Goal: Task Accomplishment & Management: Manage account settings

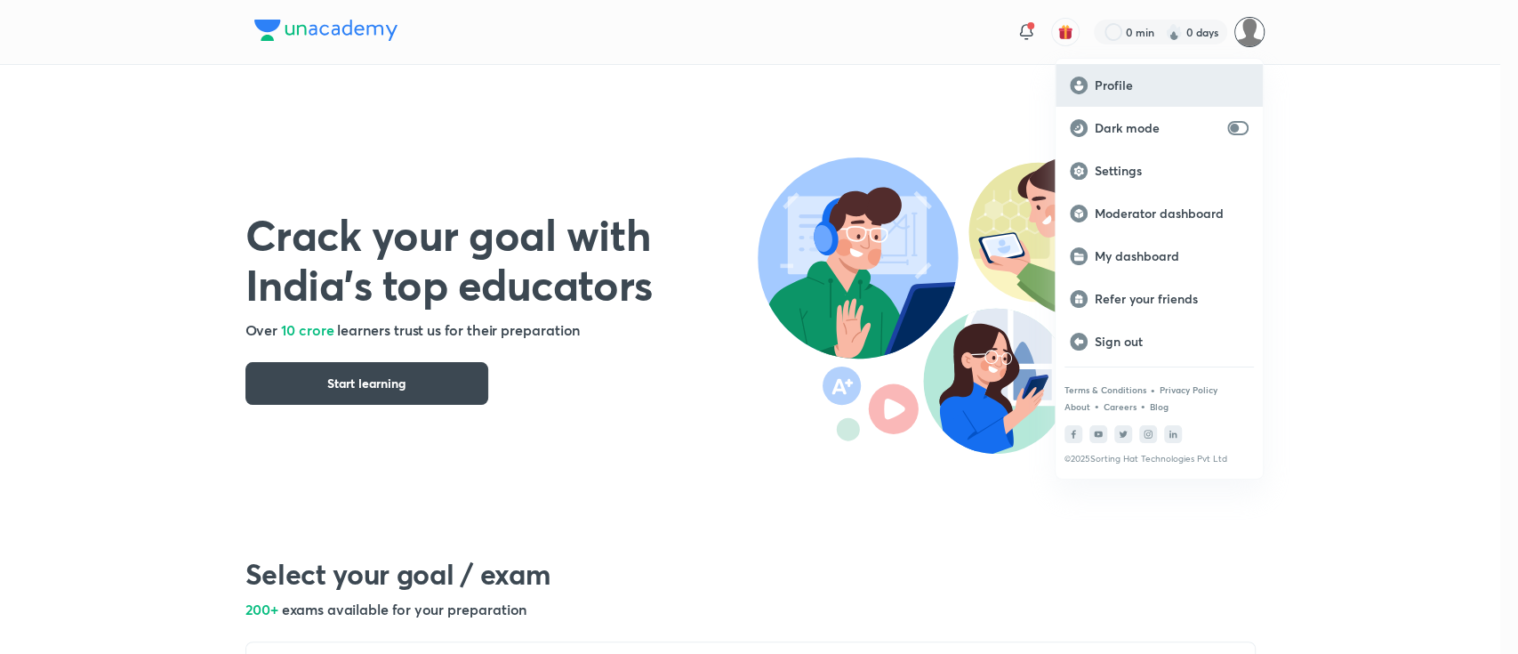
drag, startPoint x: 1248, startPoint y: 32, endPoint x: 1258, endPoint y: 79, distance: 48.1
click at [1248, 31] on div at bounding box center [759, 327] width 1518 height 654
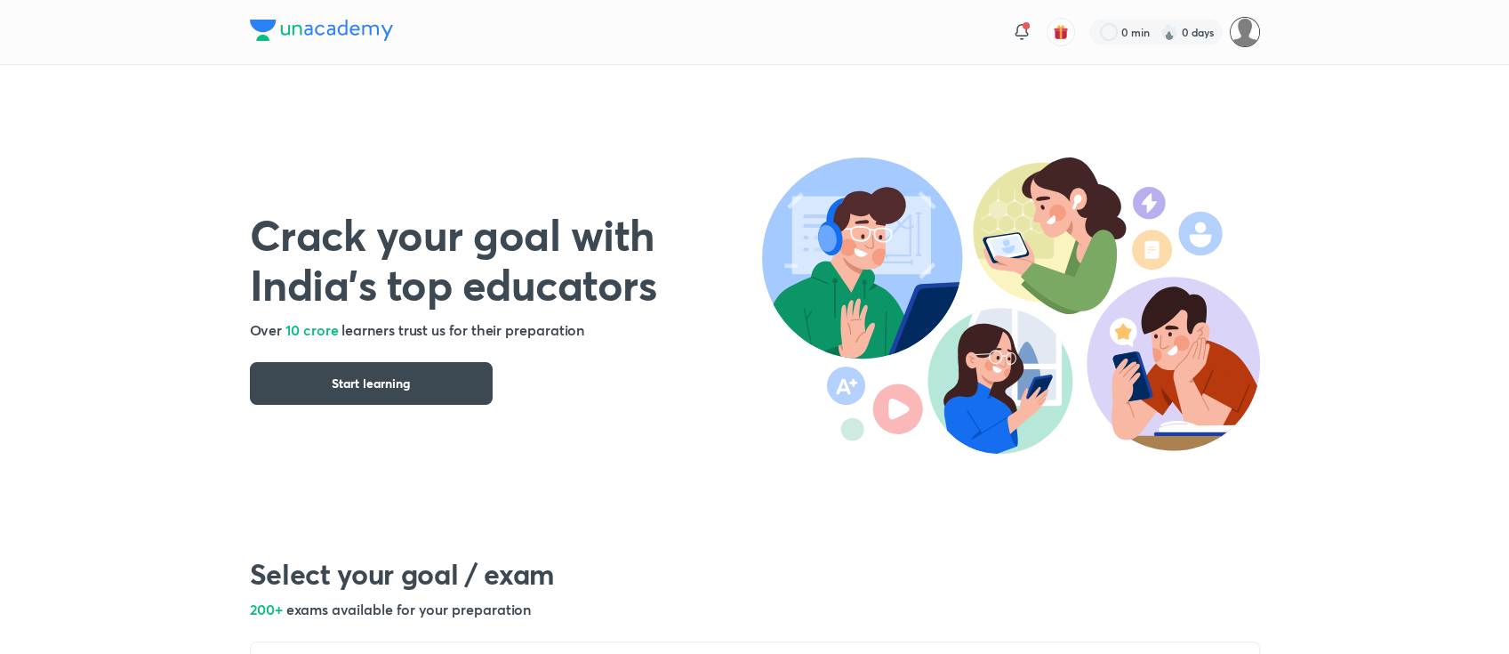
click at [1238, 28] on img at bounding box center [1245, 32] width 30 height 30
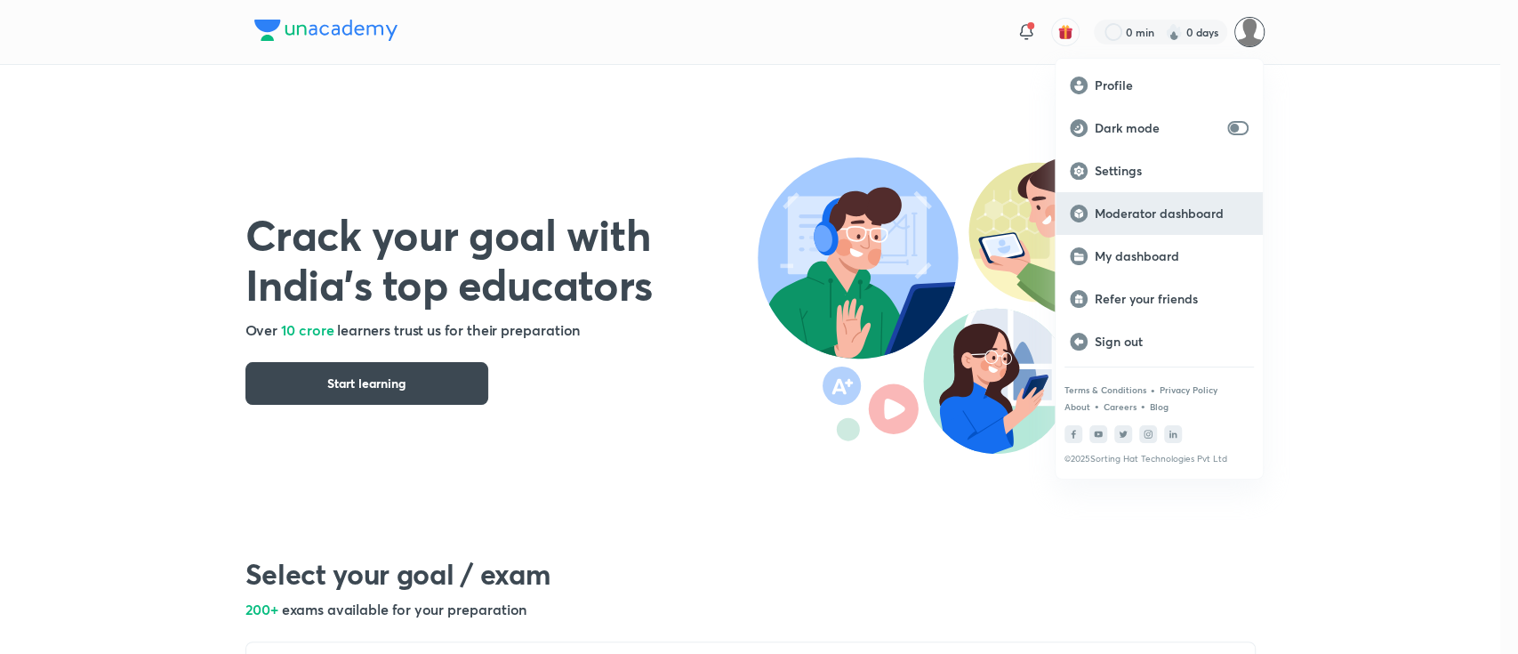
click at [1202, 217] on p "Moderator dashboard" at bounding box center [1172, 213] width 154 height 16
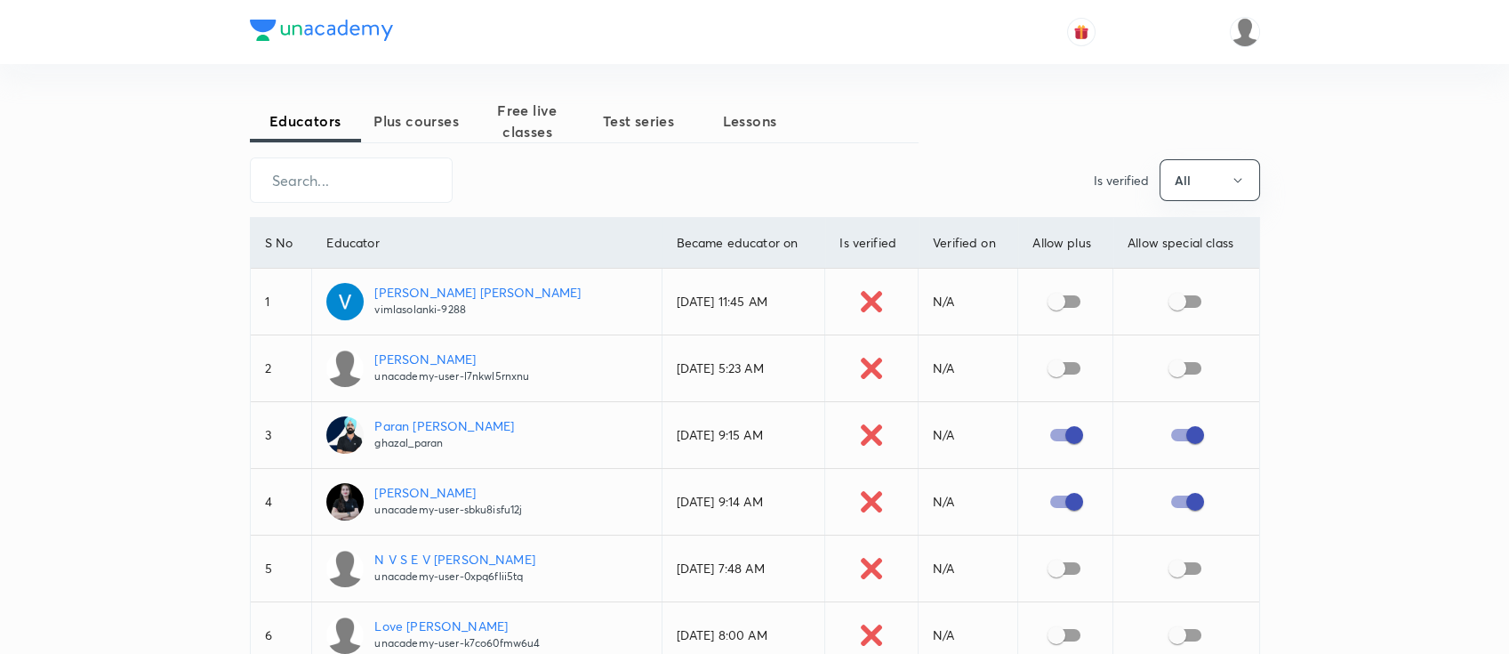
click at [422, 118] on span "Plus courses" at bounding box center [416, 120] width 111 height 21
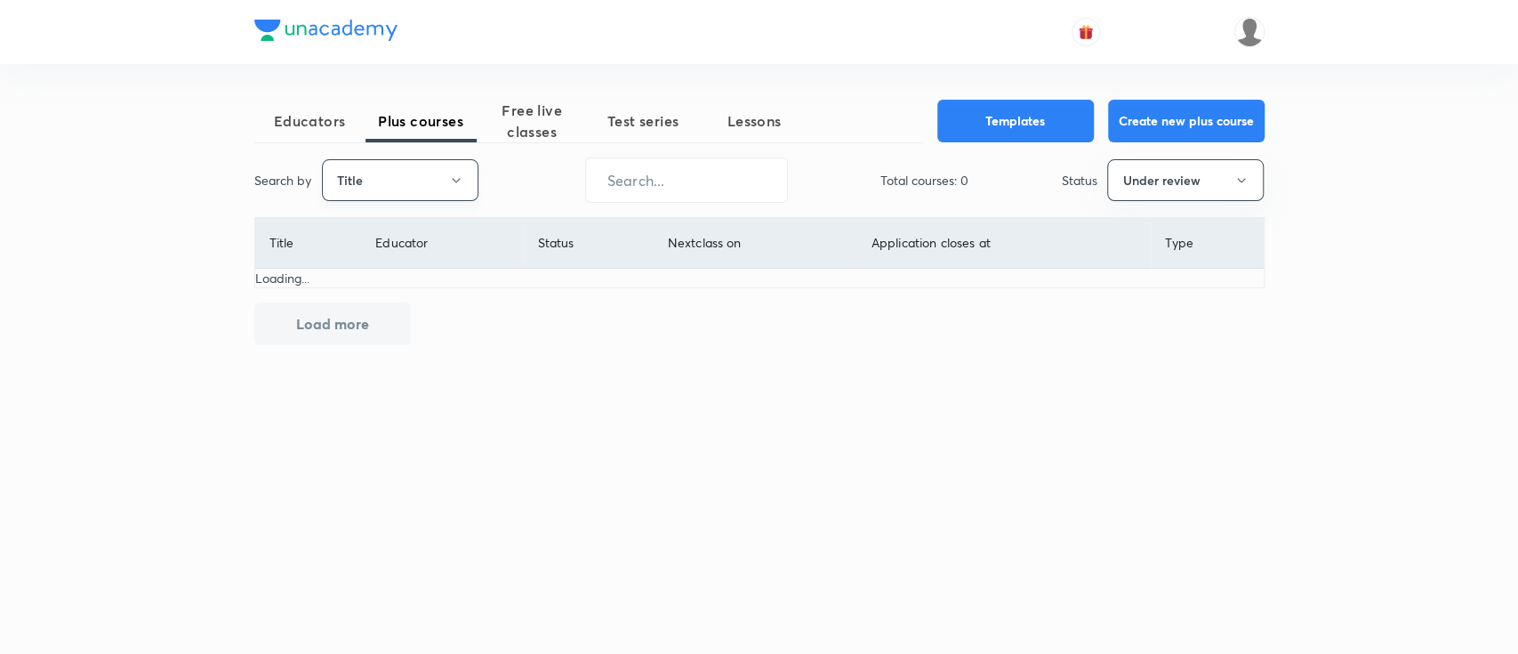
click at [420, 182] on button "Title" at bounding box center [400, 180] width 157 height 42
click at [417, 272] on span "Username" at bounding box center [399, 267] width 133 height 19
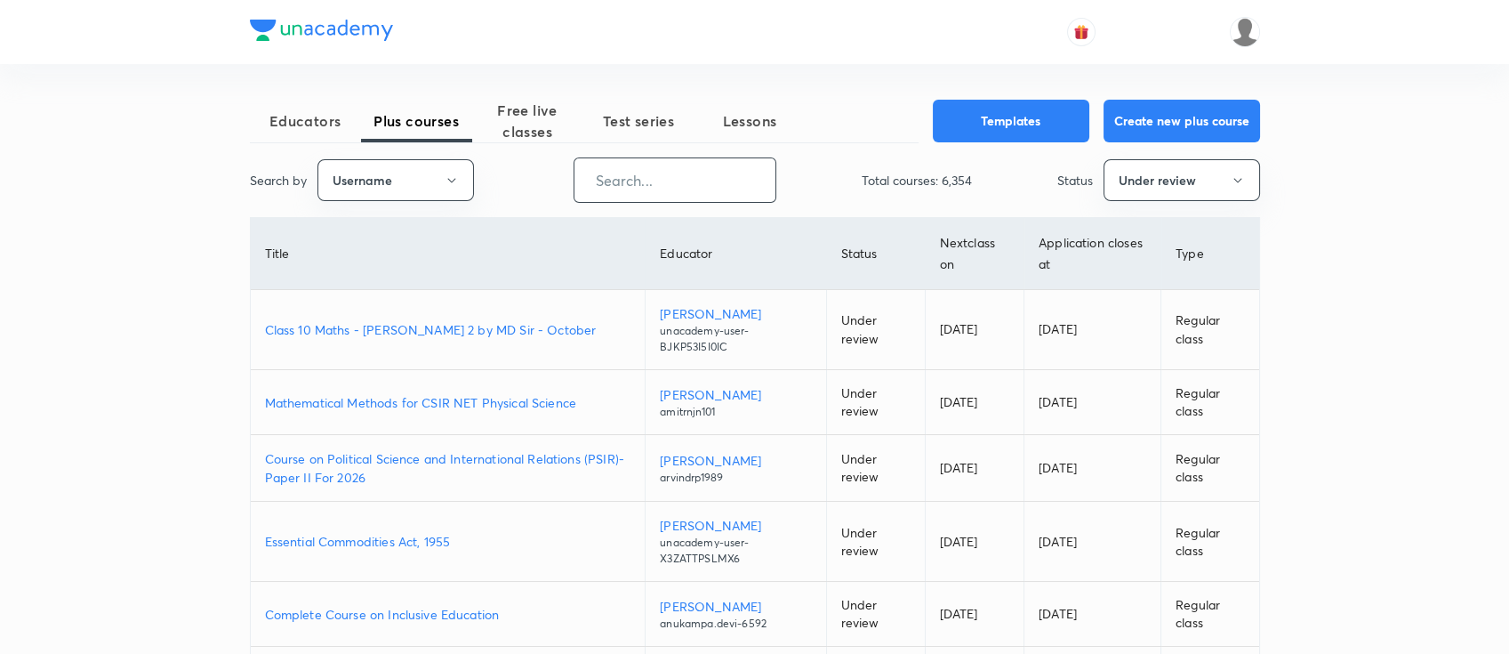
drag, startPoint x: 622, startPoint y: 165, endPoint x: 654, endPoint y: 171, distance: 31.6
click at [622, 165] on input "text" at bounding box center [674, 179] width 201 height 45
paste input "unacademy-user-VT4FV5F0NUH5"
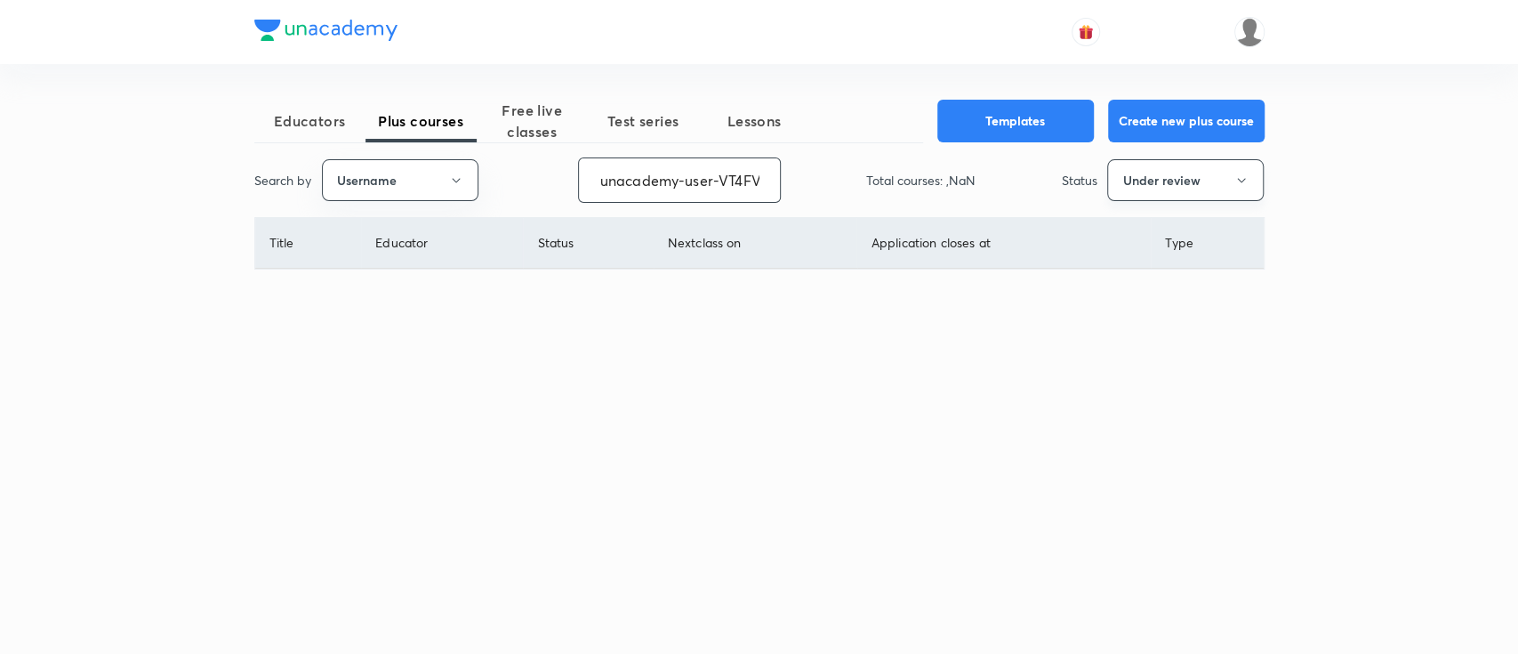
scroll to position [0, 71]
type input "unacademy-user-VT4FV5F0NUH5"
click at [1147, 190] on button "Under review" at bounding box center [1185, 180] width 157 height 42
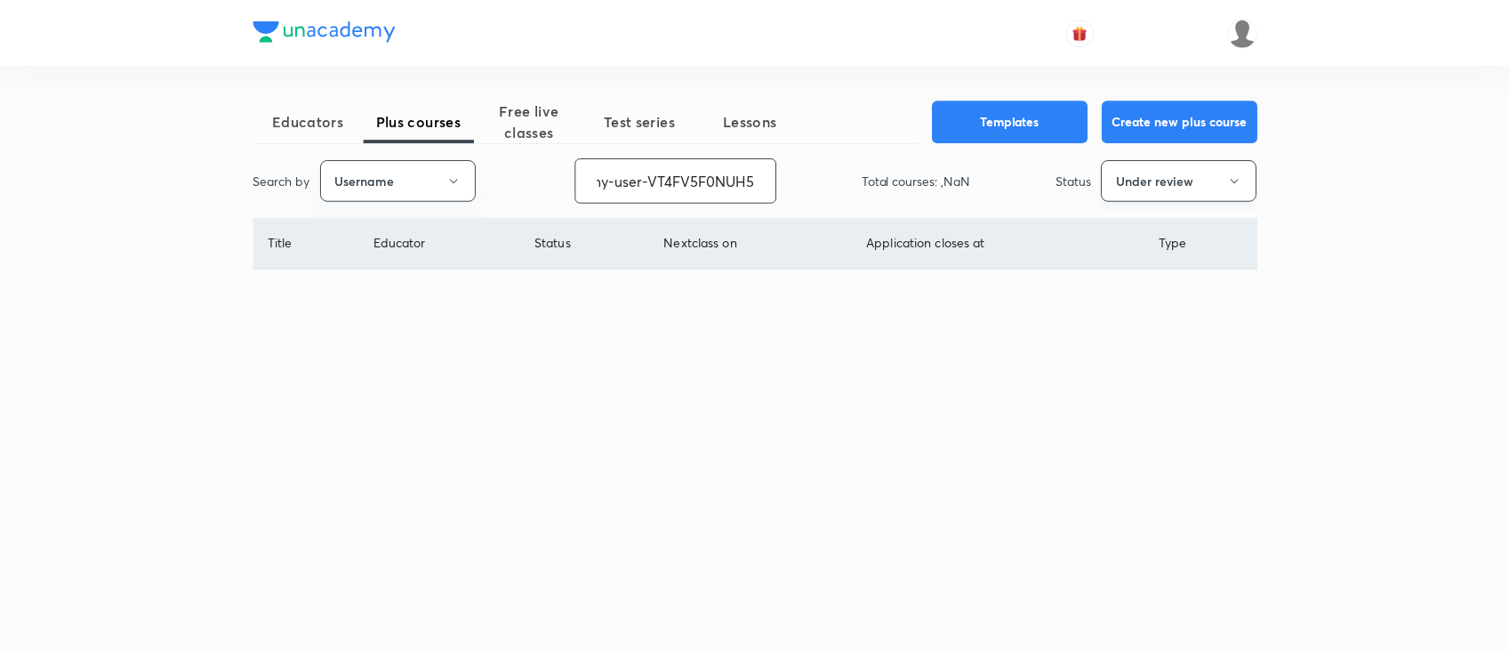
scroll to position [0, 0]
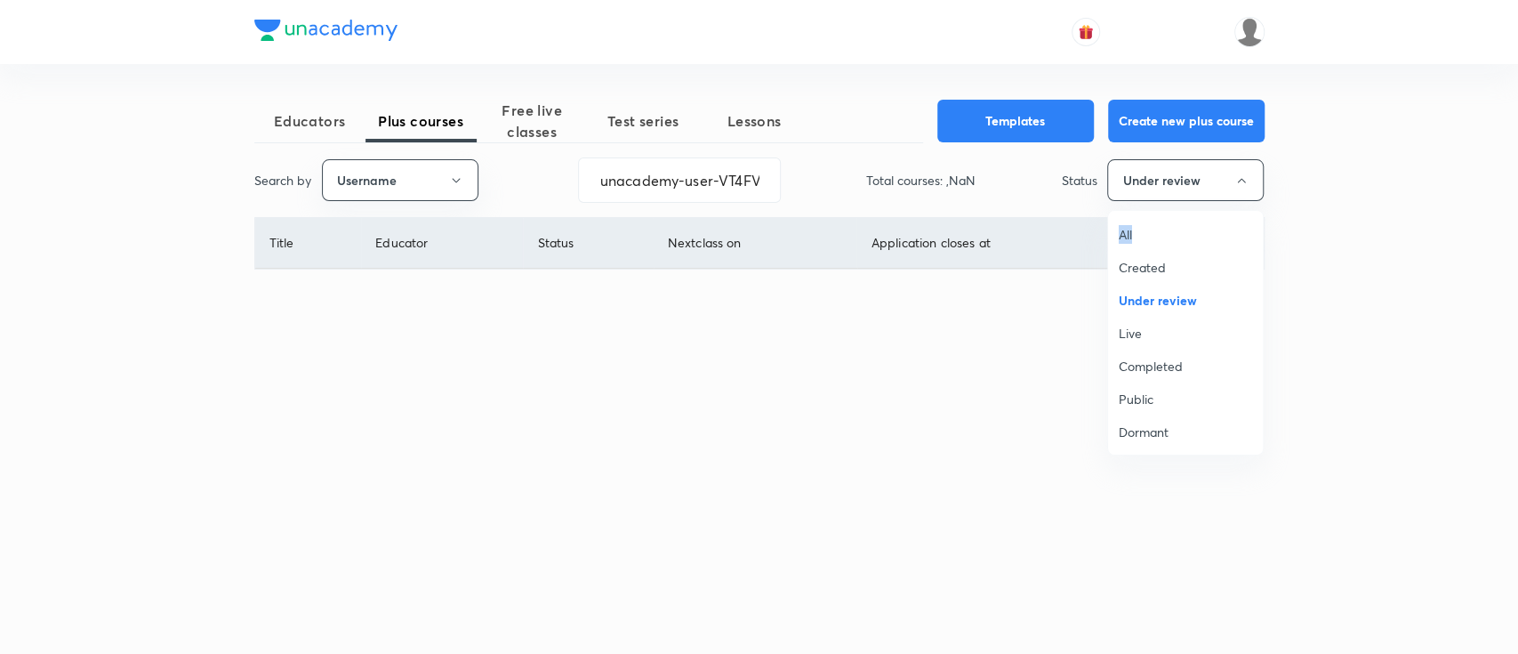
click at [1127, 229] on span "All" at bounding box center [1185, 234] width 133 height 19
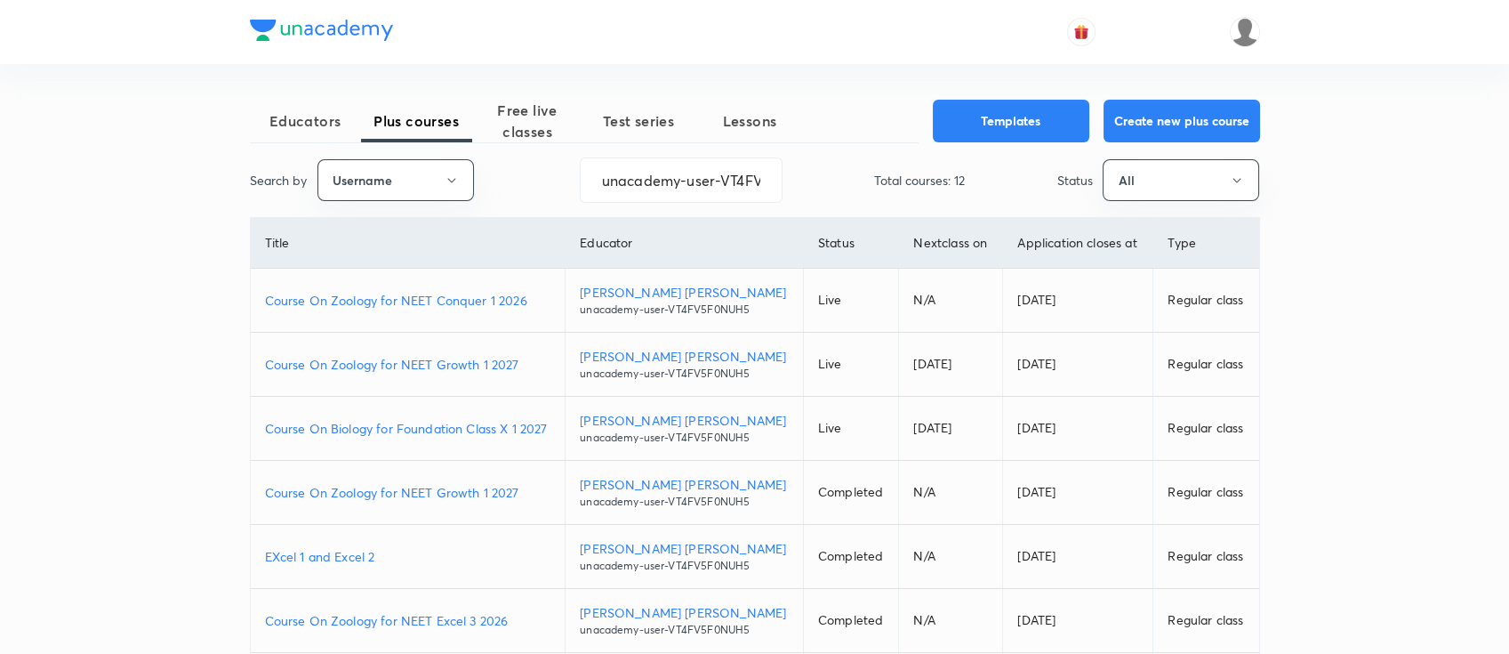
click at [562, 425] on td "Course On Biology for Foundation Class X 1 2027" at bounding box center [408, 429] width 315 height 64
click at [551, 425] on p "Course On Biology for Foundation Class X 1 2027" at bounding box center [408, 428] width 286 height 19
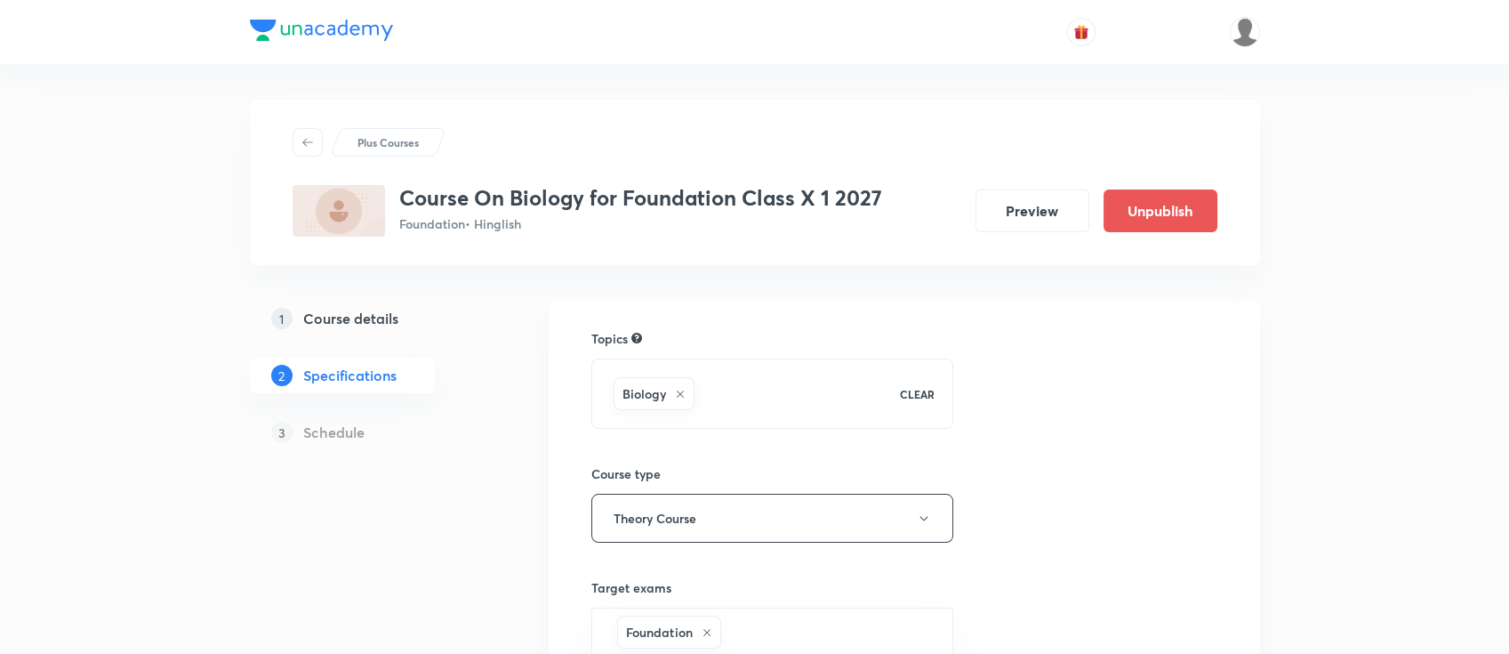
click at [378, 320] on h5 "Course details" at bounding box center [350, 318] width 95 height 21
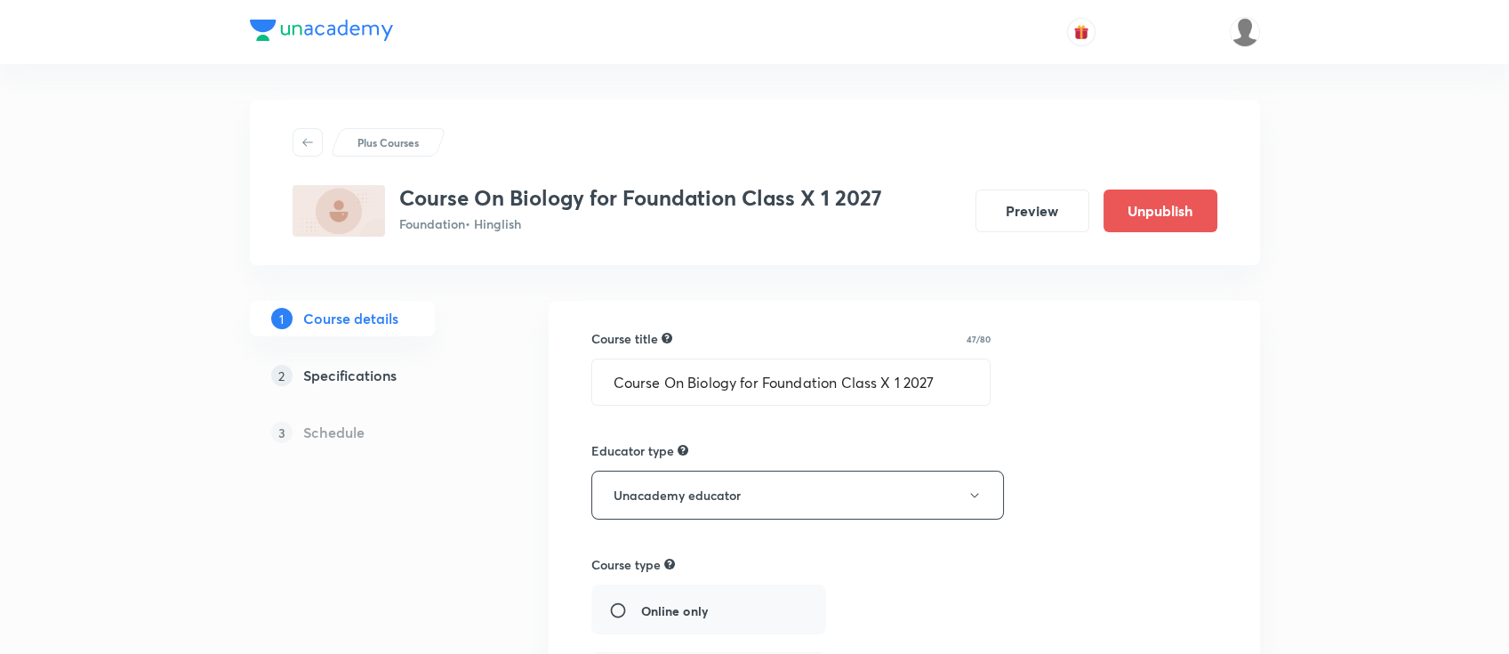
click at [379, 373] on h5 "Specifications" at bounding box center [349, 375] width 93 height 21
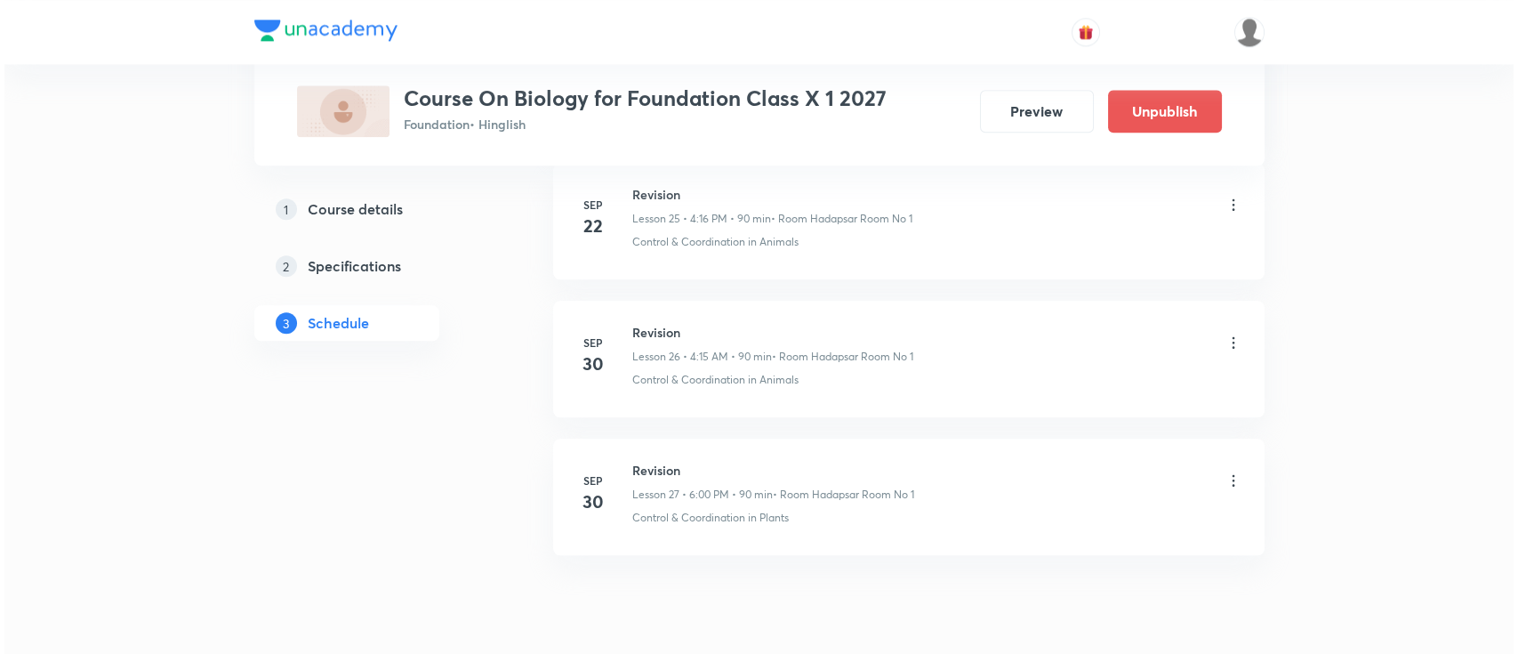
scroll to position [4487, 0]
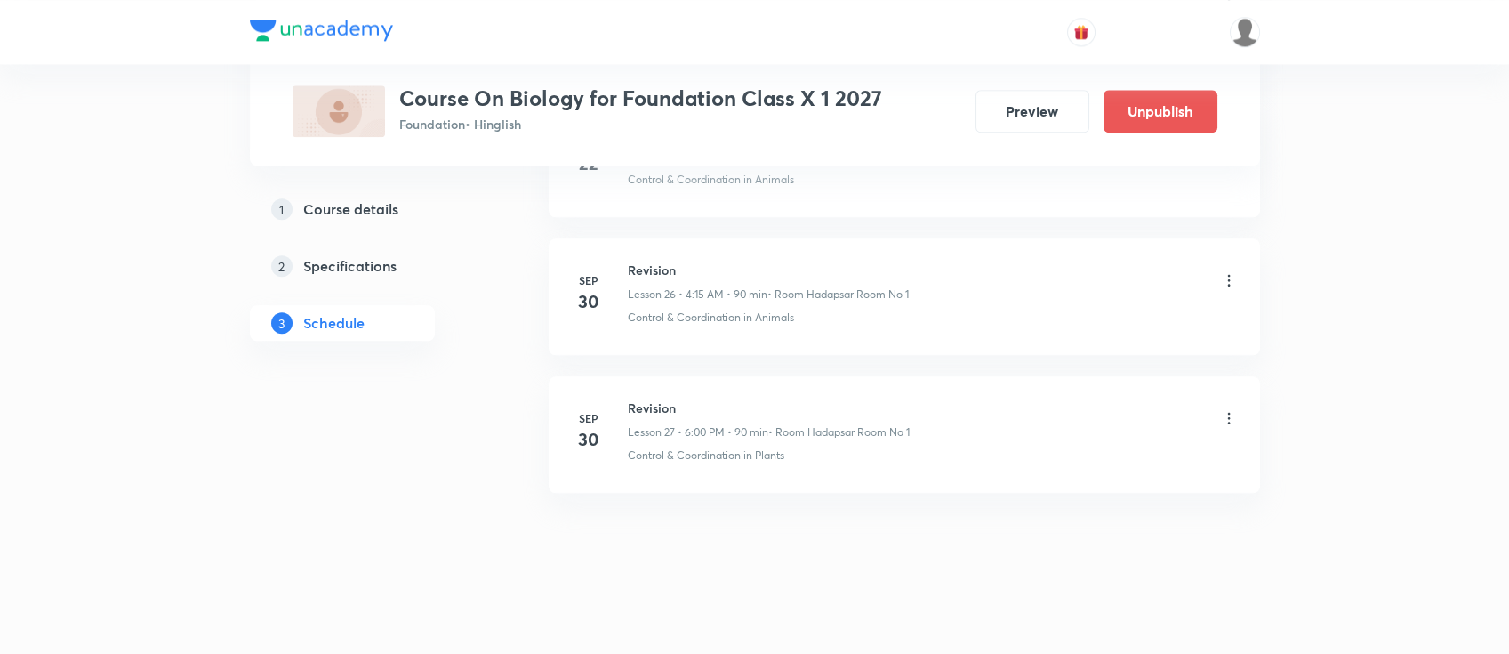
click at [1227, 273] on icon at bounding box center [1229, 280] width 18 height 18
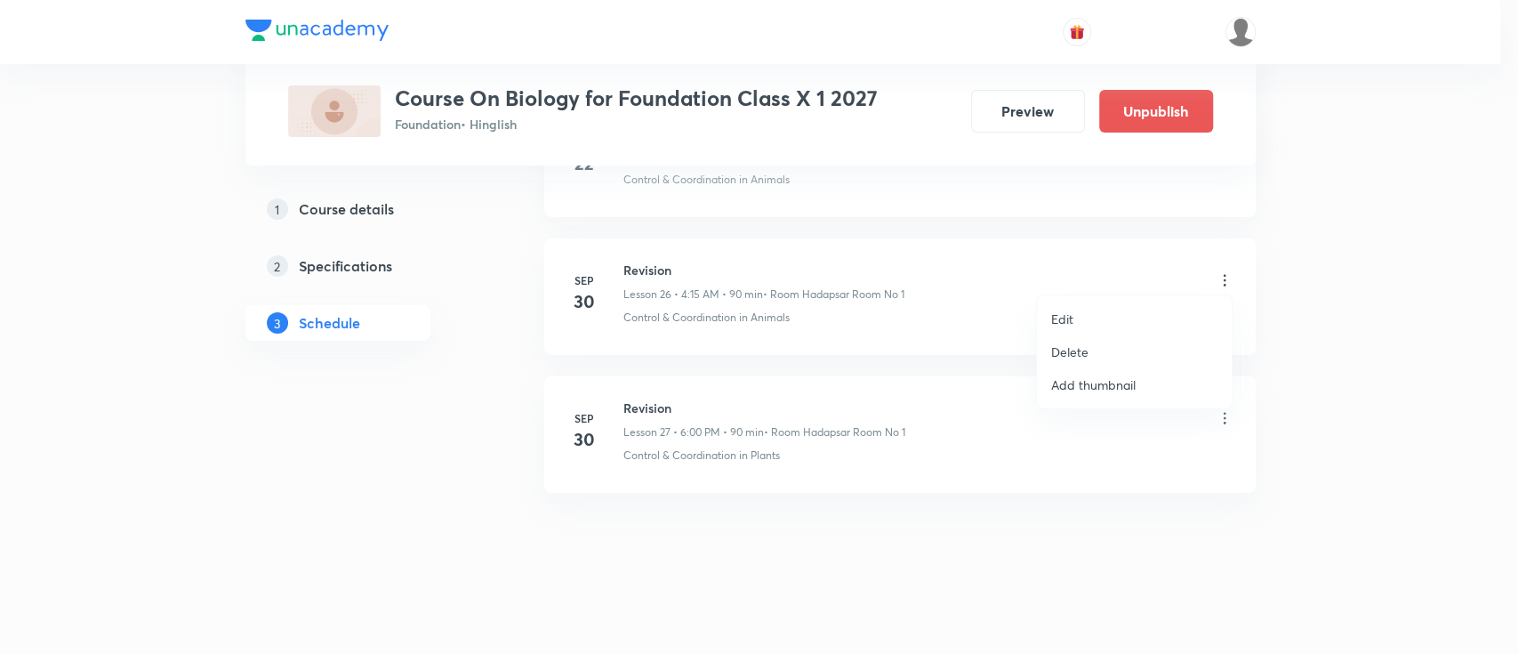
click at [1079, 318] on li "Edit" at bounding box center [1134, 318] width 195 height 33
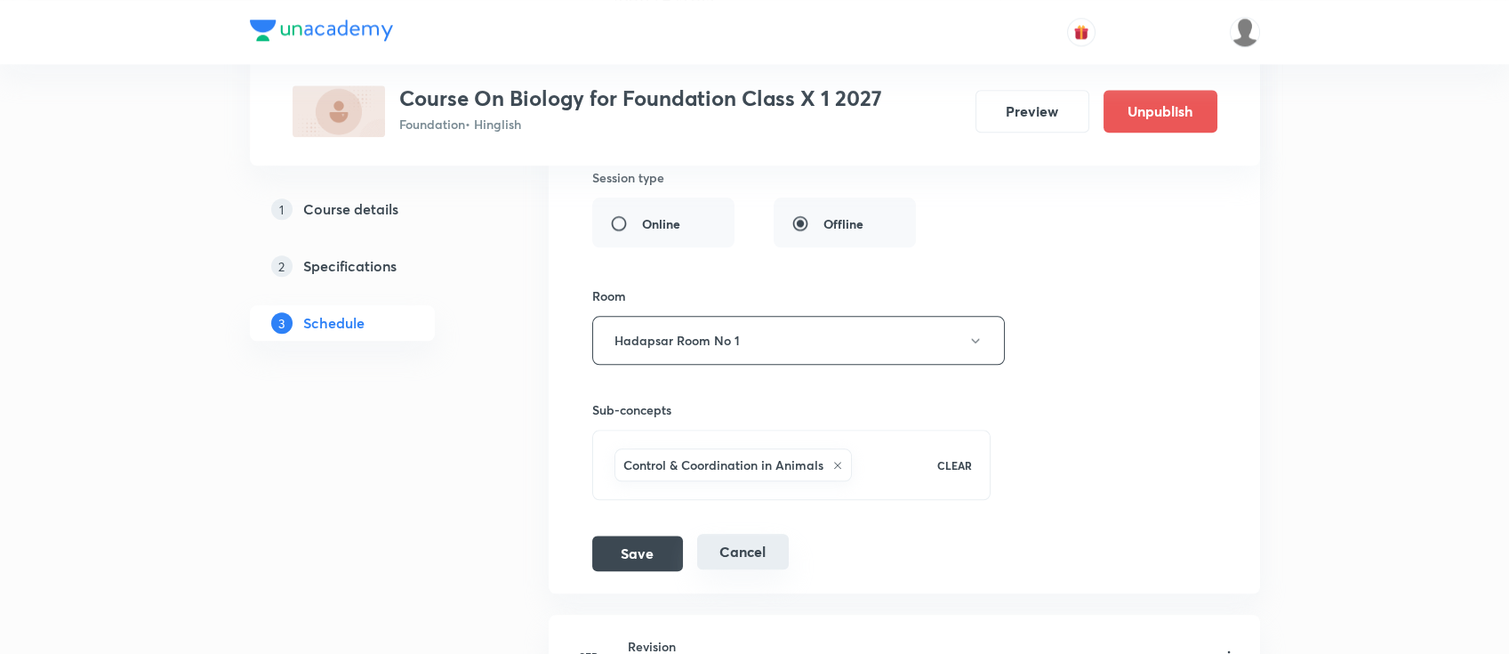
click at [757, 554] on button "Cancel" at bounding box center [743, 552] width 92 height 36
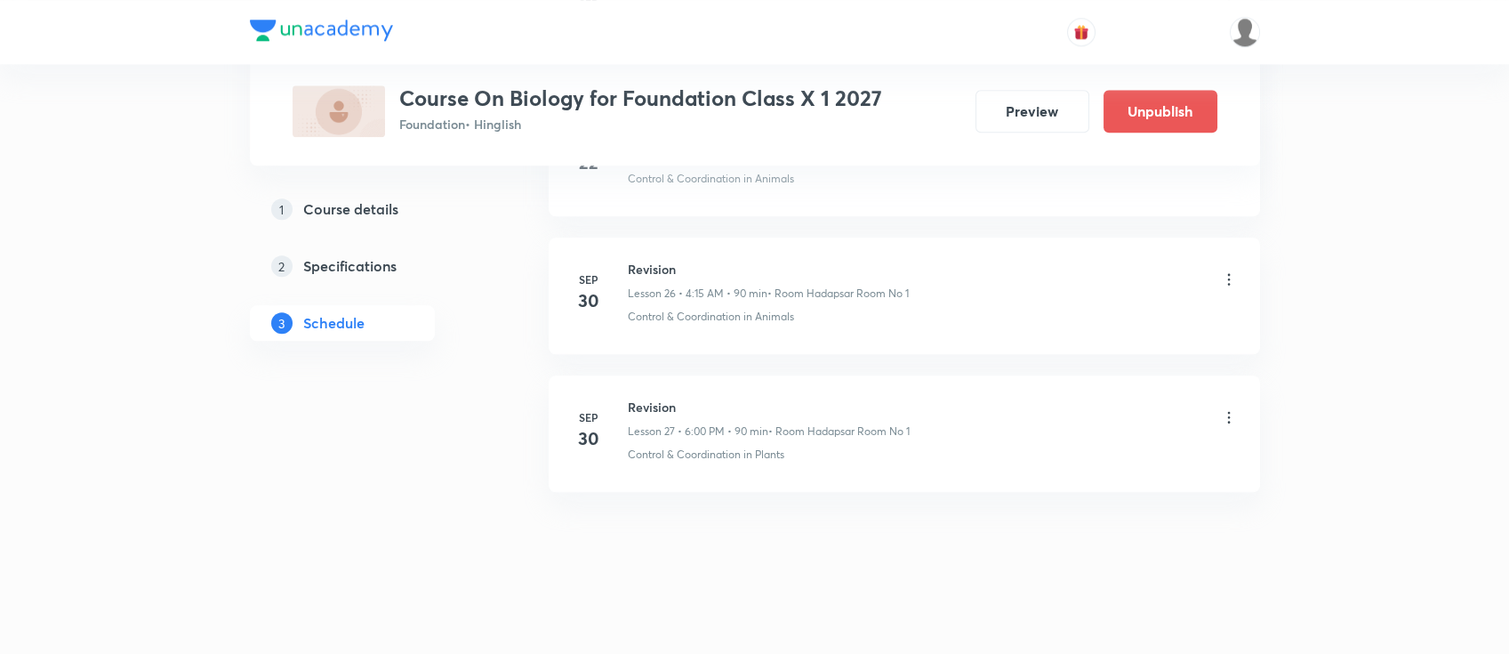
click at [1232, 274] on icon at bounding box center [1229, 279] width 18 height 18
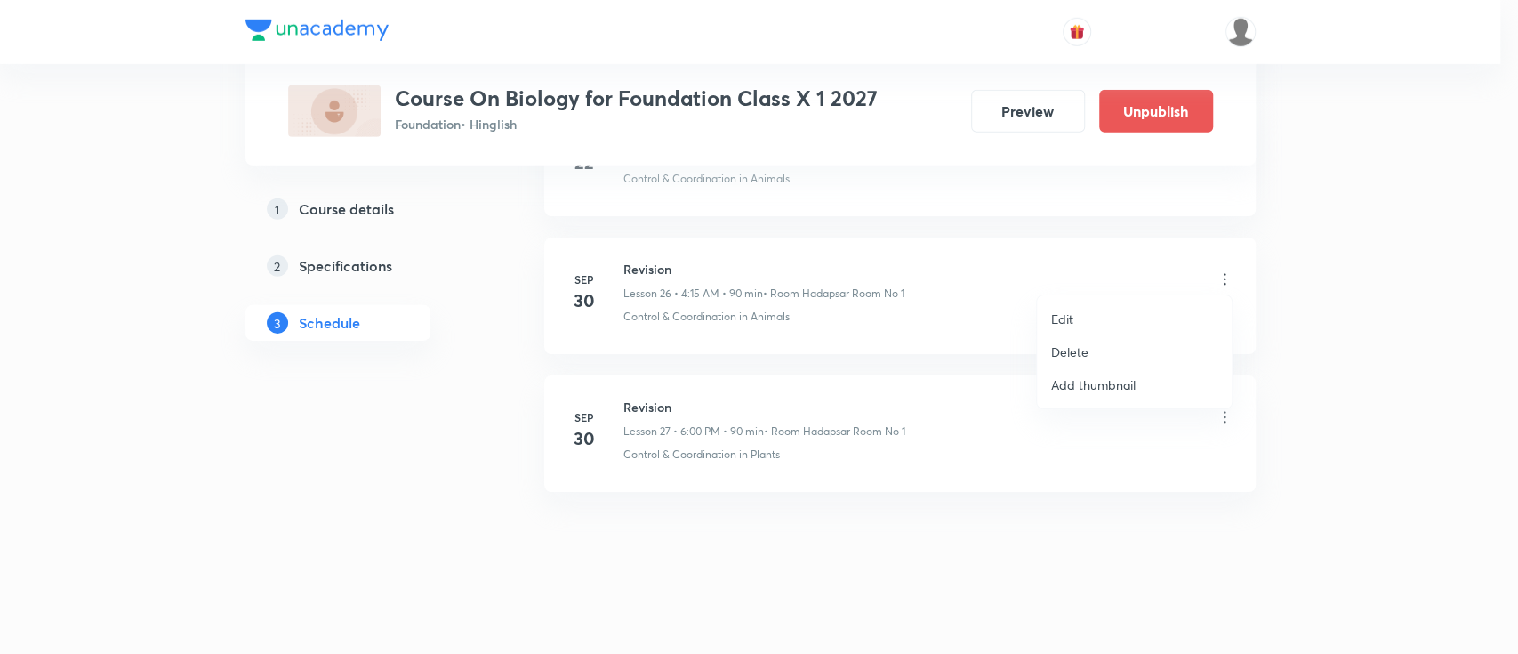
click at [1081, 345] on p "Delete" at bounding box center [1069, 351] width 37 height 19
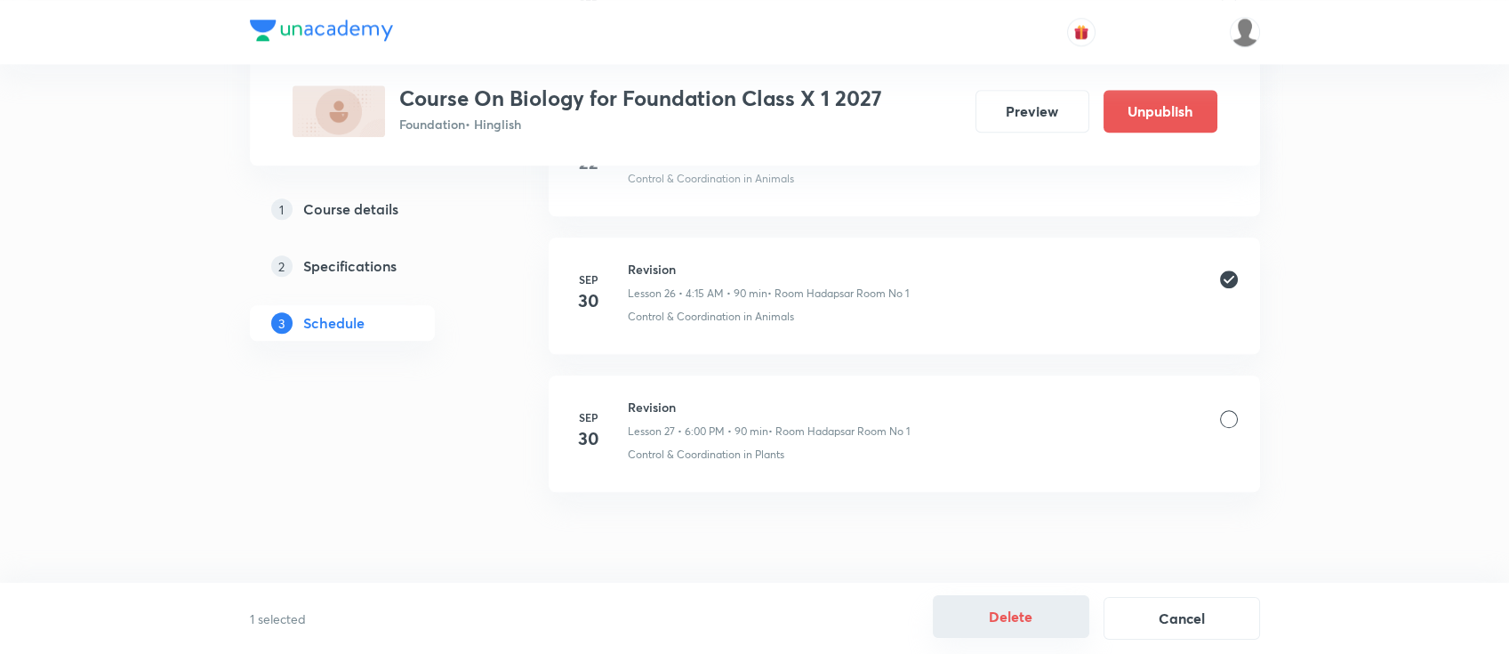
click at [1031, 614] on button "Delete" at bounding box center [1011, 616] width 157 height 43
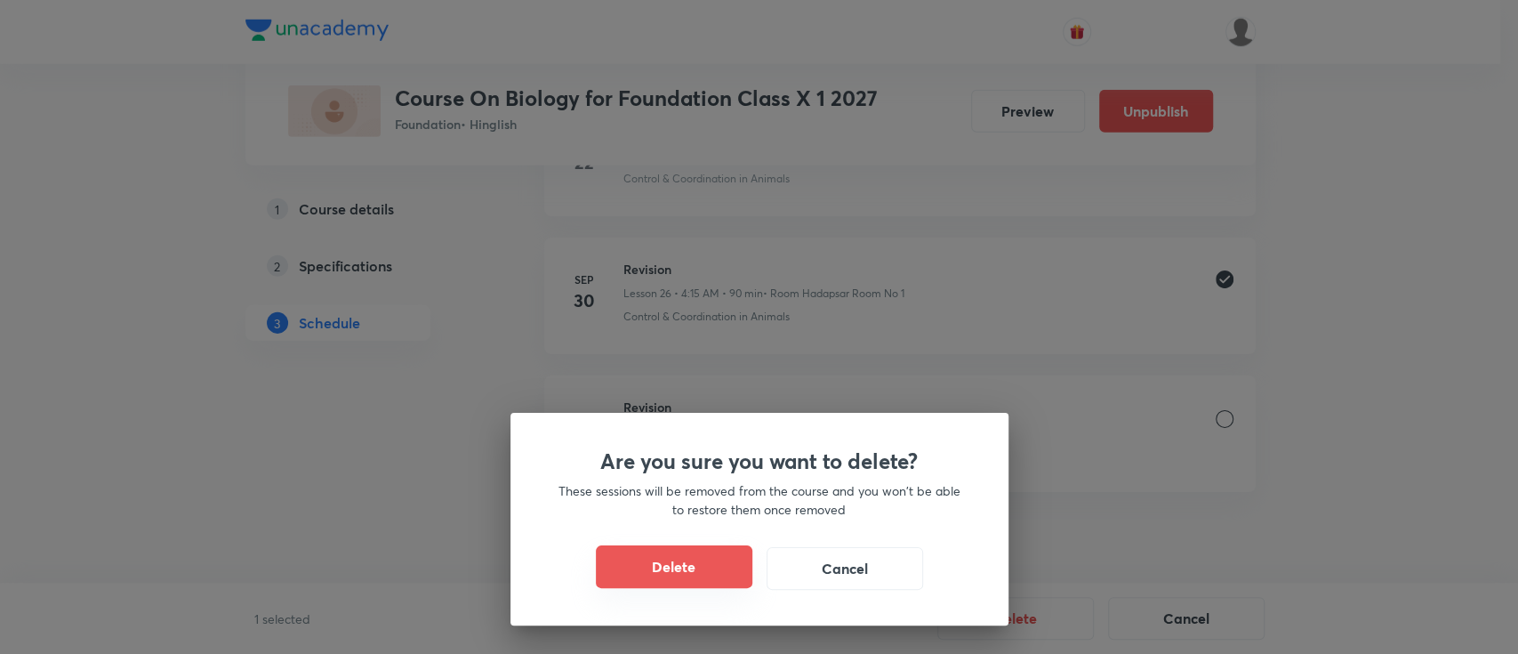
click at [694, 584] on button "Delete" at bounding box center [674, 566] width 157 height 43
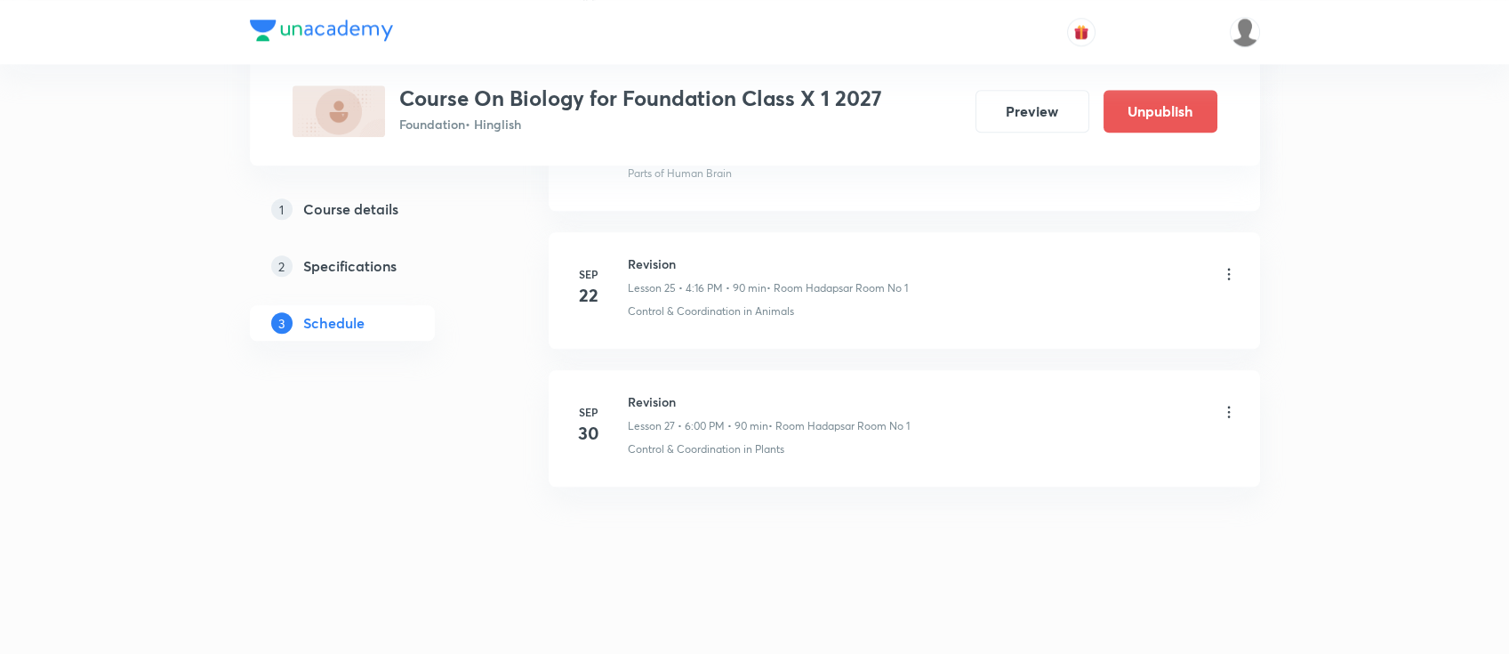
scroll to position [3533, 0]
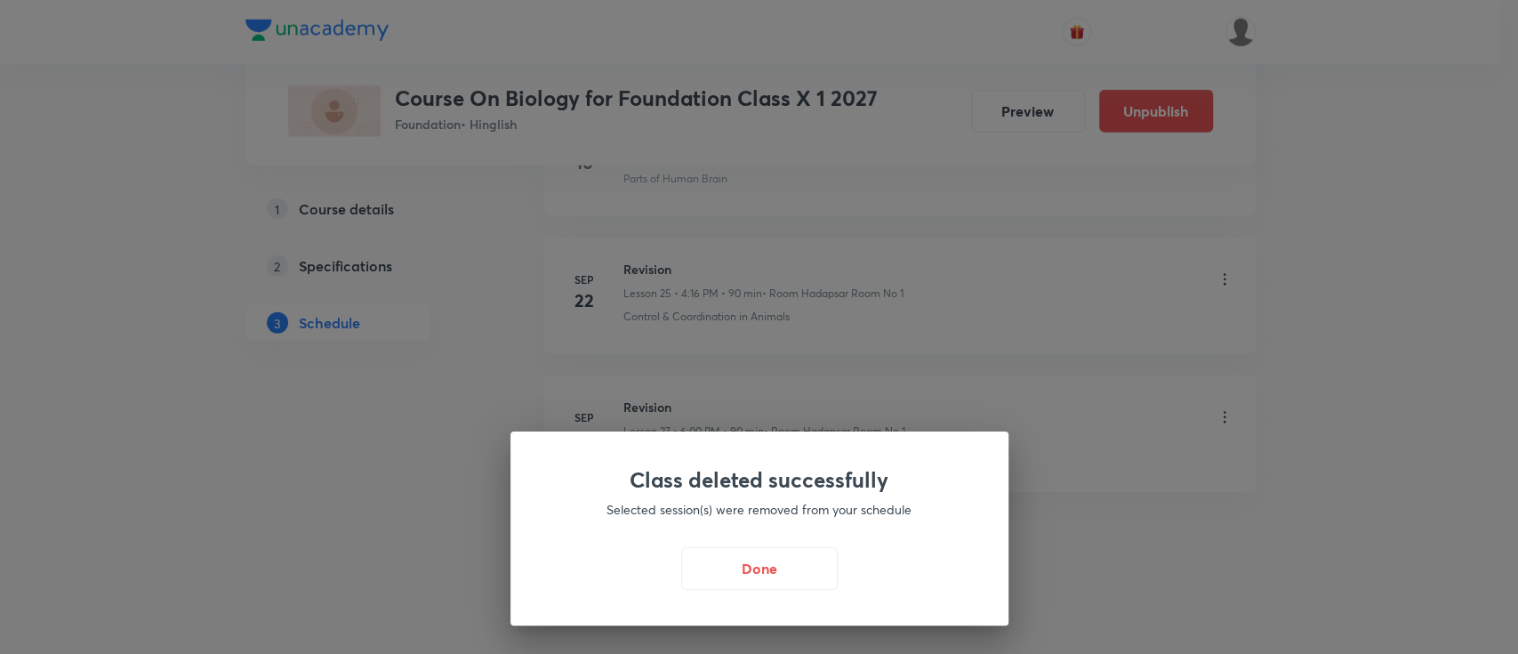
click at [660, 400] on div "Class deleted successfully Selected session(s) were removed from your schedule …" at bounding box center [759, 327] width 1518 height 654
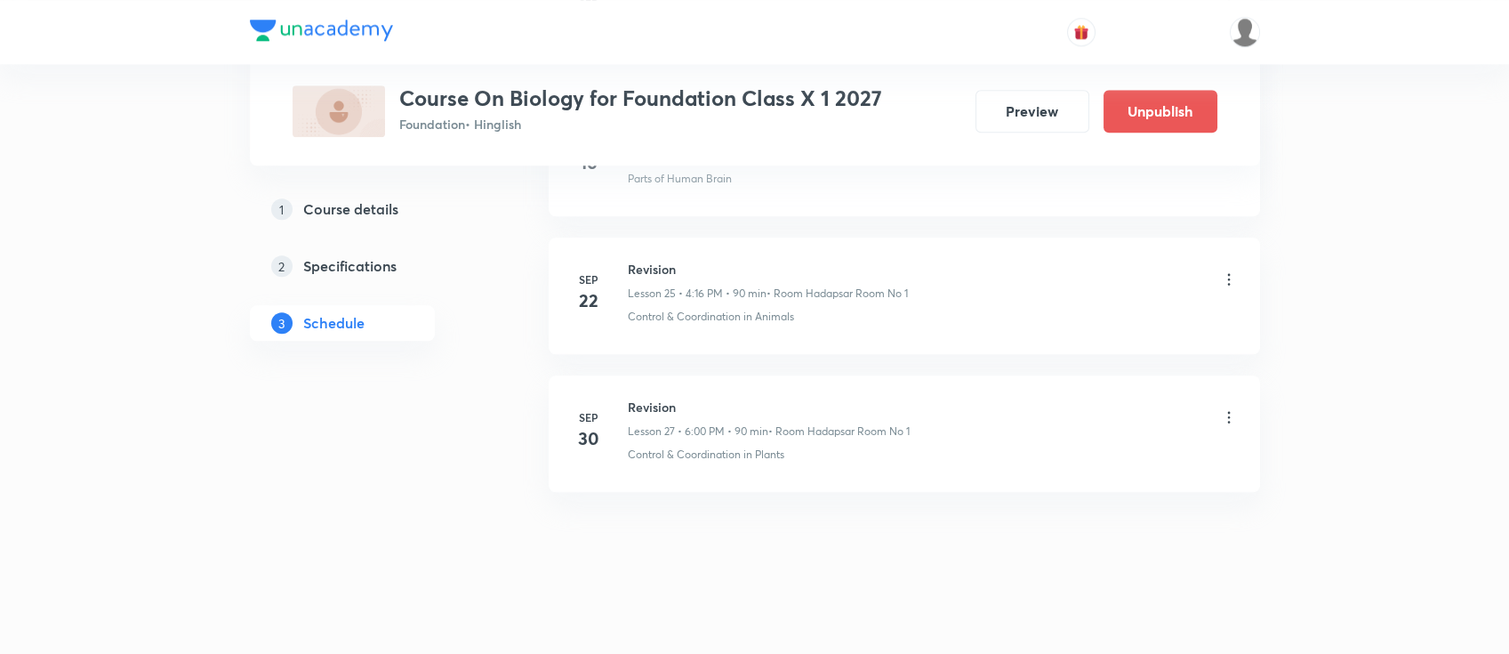
click at [665, 403] on h6 "Revision" at bounding box center [769, 406] width 282 height 19
click at [664, 402] on h6 "Revision" at bounding box center [769, 406] width 282 height 19
copy h6 "Revision"
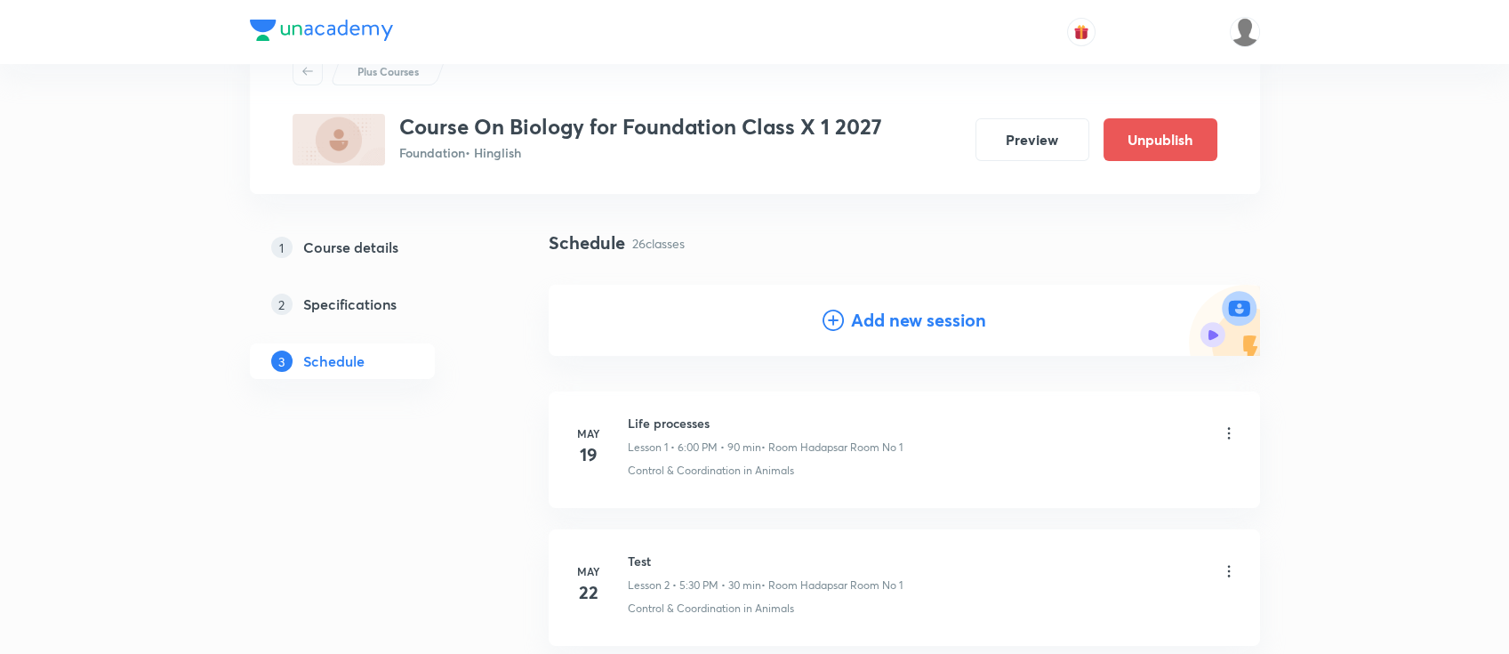
scroll to position [0, 0]
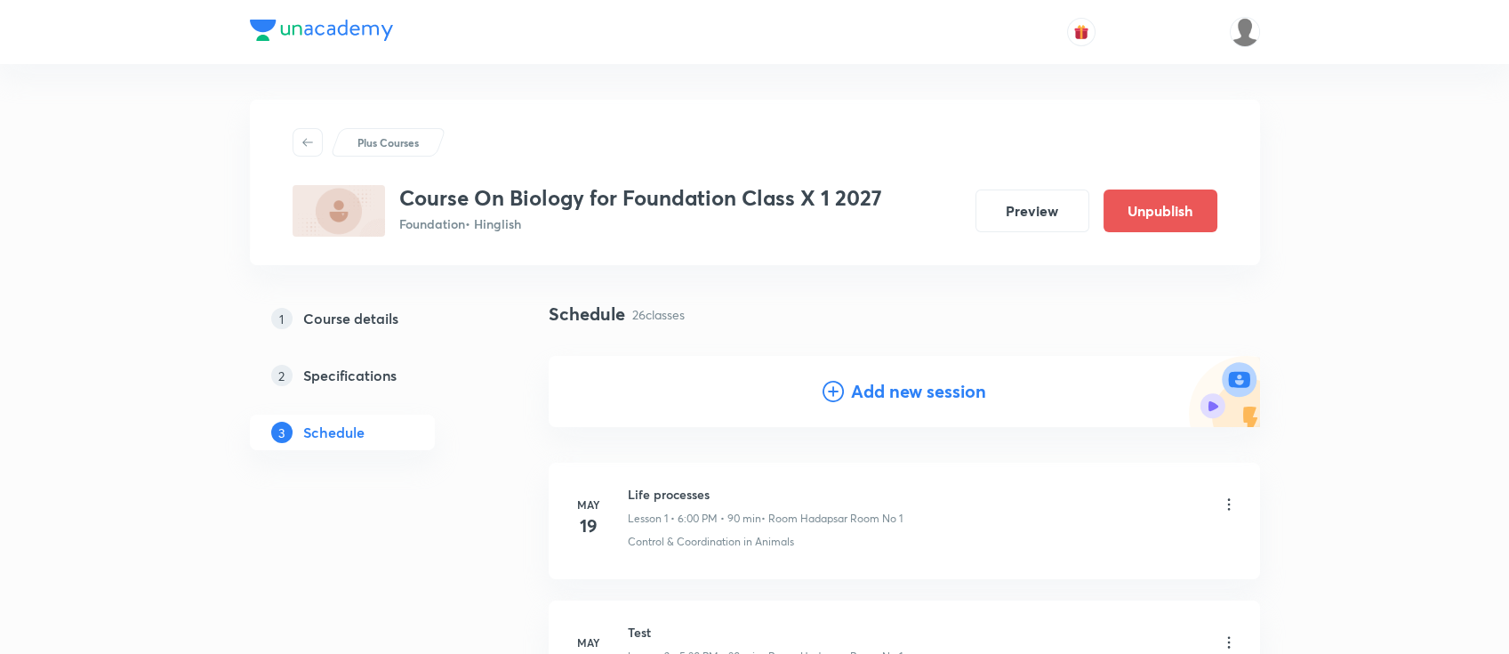
click at [954, 391] on h4 "Add new session" at bounding box center [918, 391] width 135 height 27
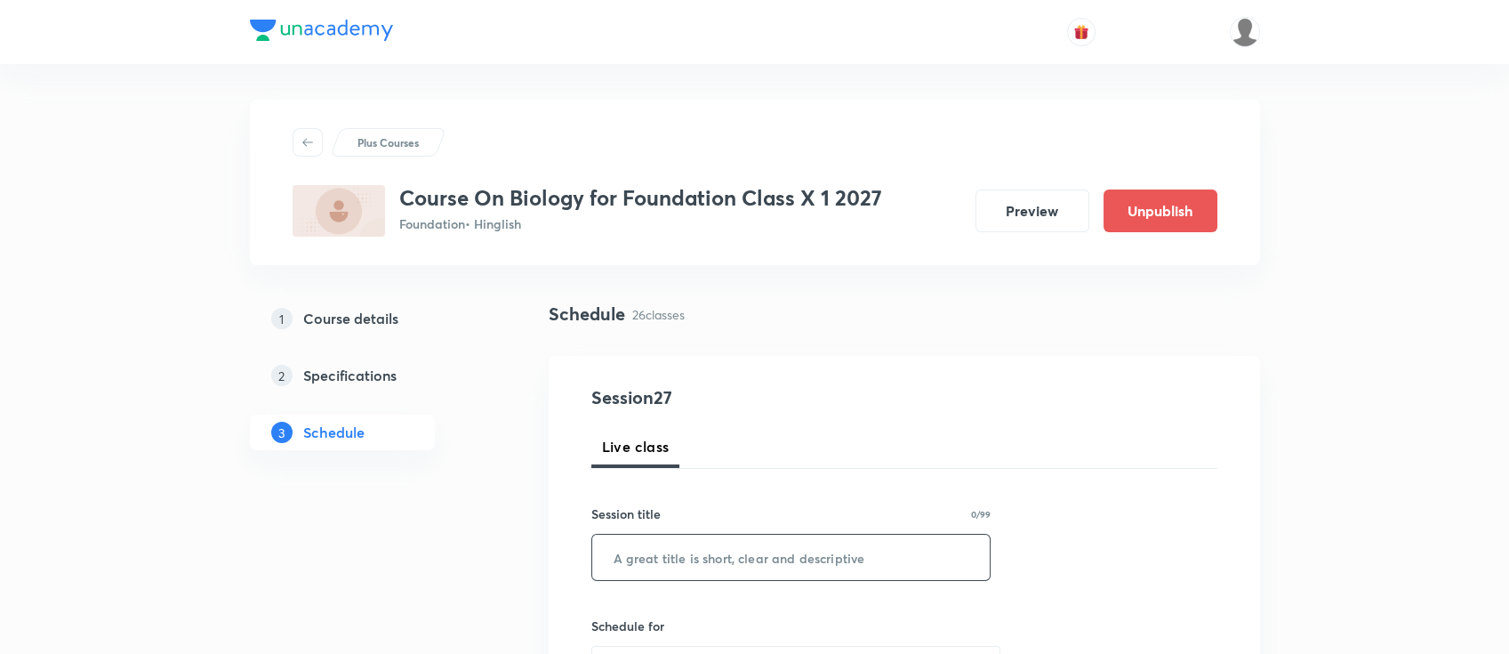
click at [761, 558] on input "text" at bounding box center [791, 556] width 398 height 45
paste input "unacademy-user-VT4FV5F0NUH5"
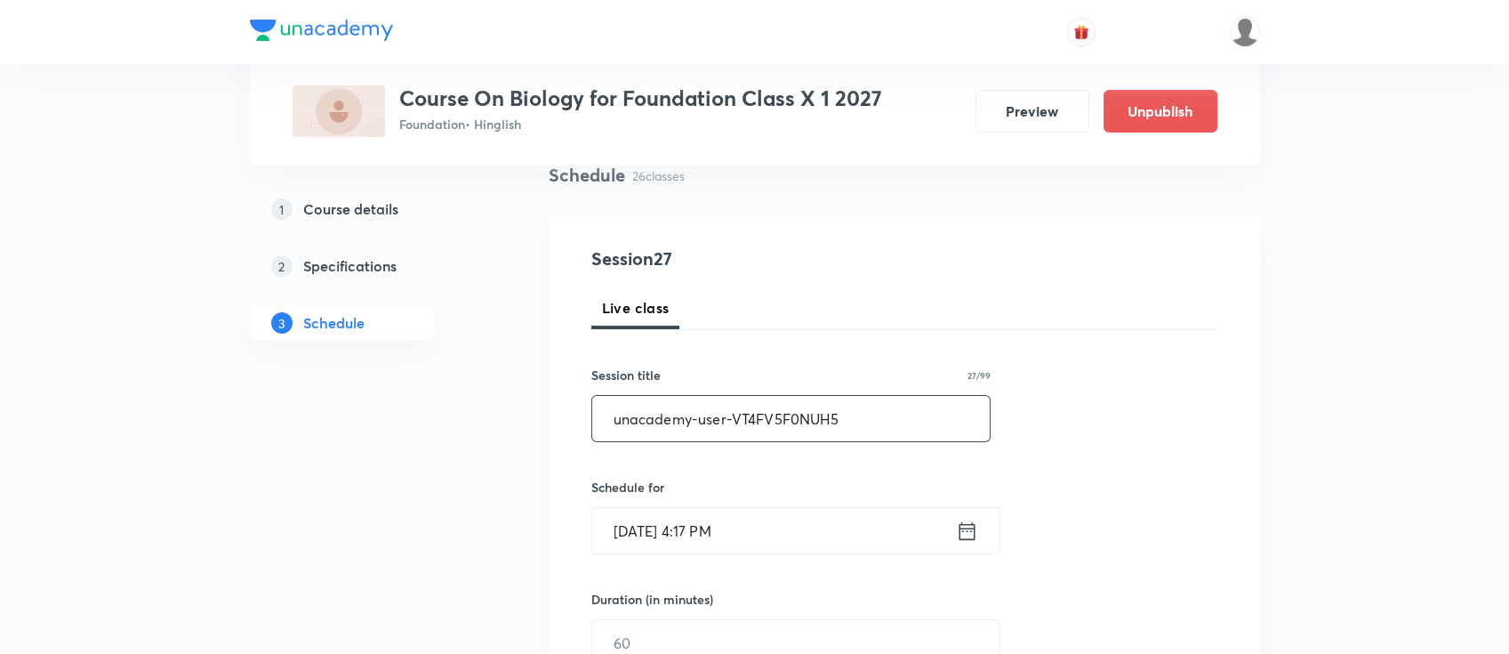
scroll to position [237, 0]
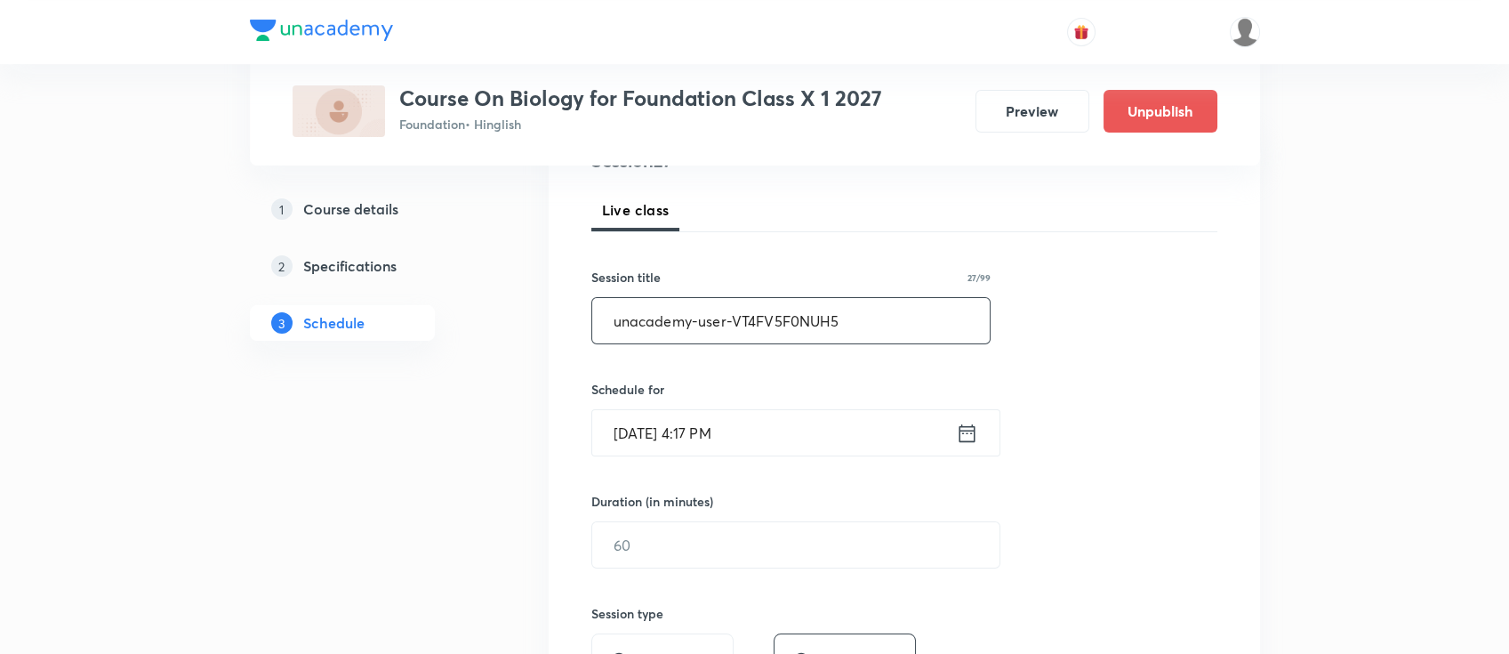
type input "unacademy-user-VT4FV5F0NUH5"
click at [965, 423] on icon at bounding box center [967, 433] width 22 height 25
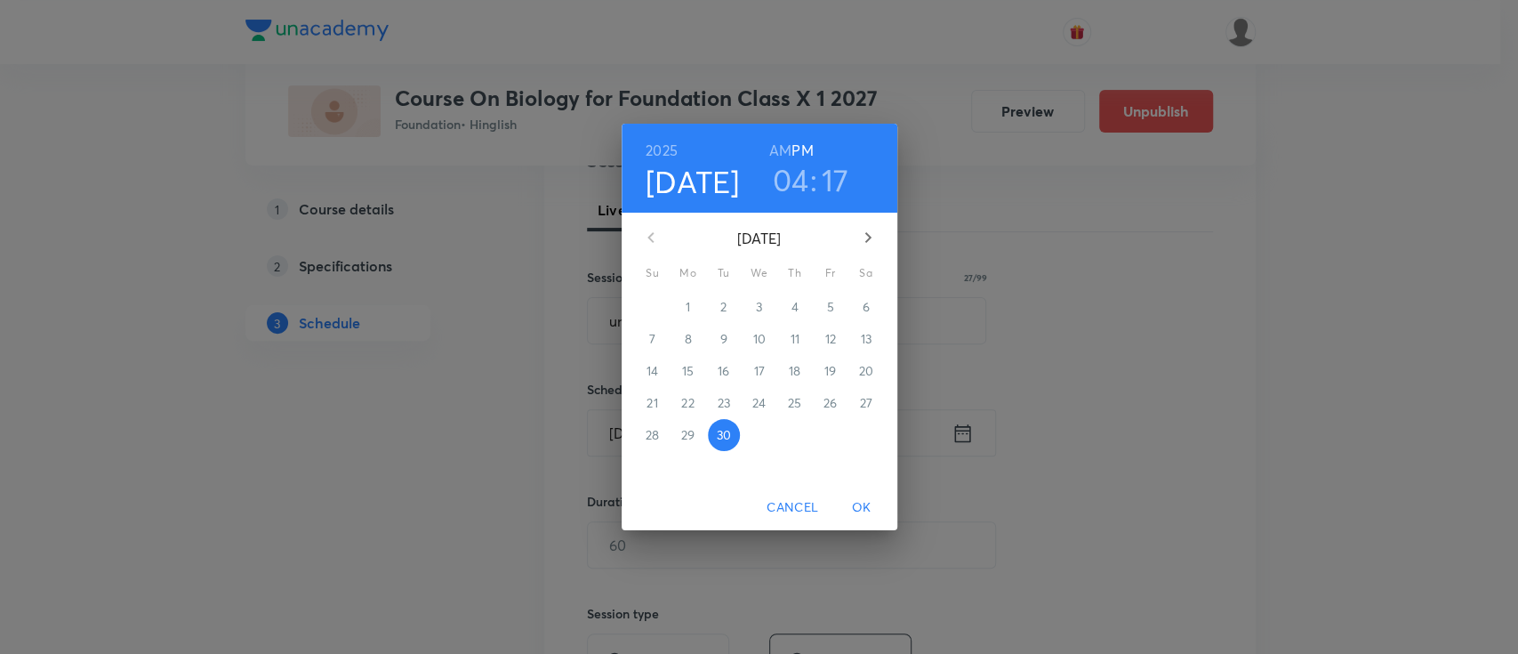
click at [1098, 370] on div "2025 Sep 30 04 : 17 AM PM September 2025 Su Mo Tu We Th Fr Sa 31 1 2 3 4 5 6 7 …" at bounding box center [759, 327] width 1518 height 654
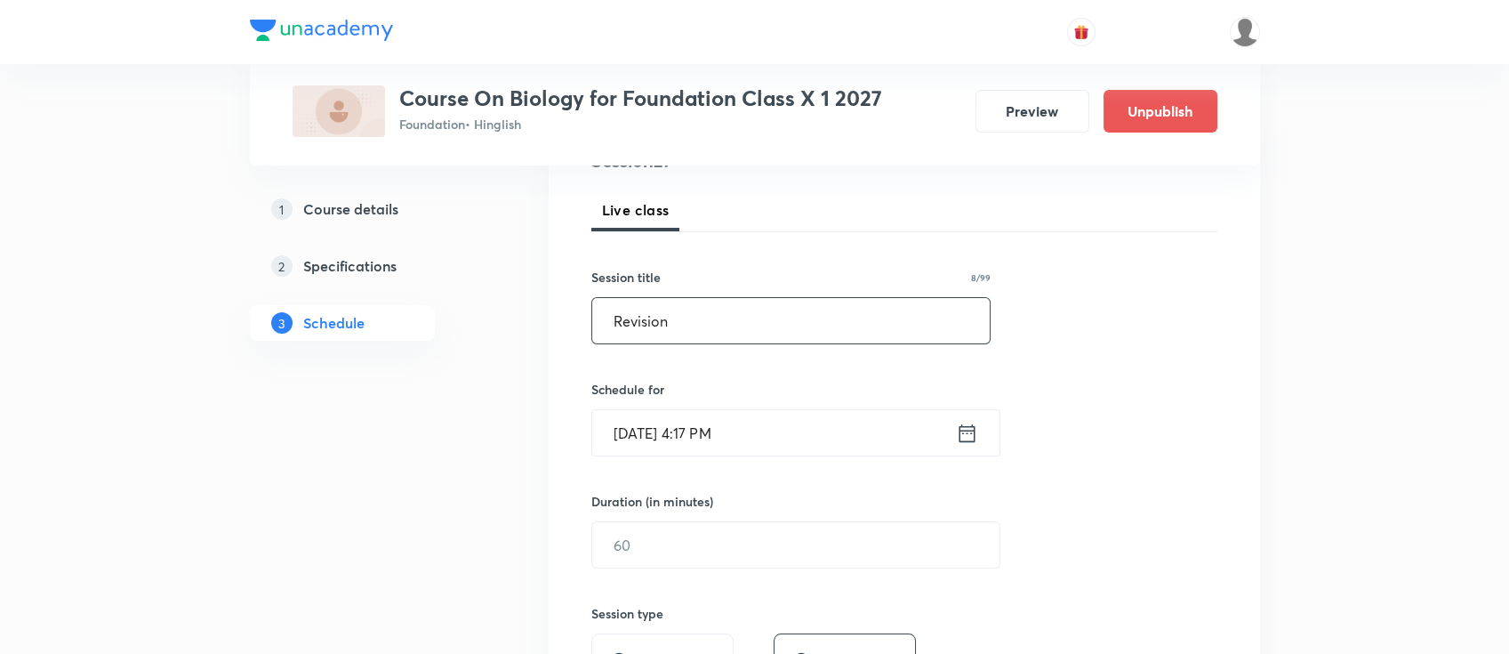
type input "Revision"
click at [963, 440] on icon at bounding box center [967, 433] width 22 height 25
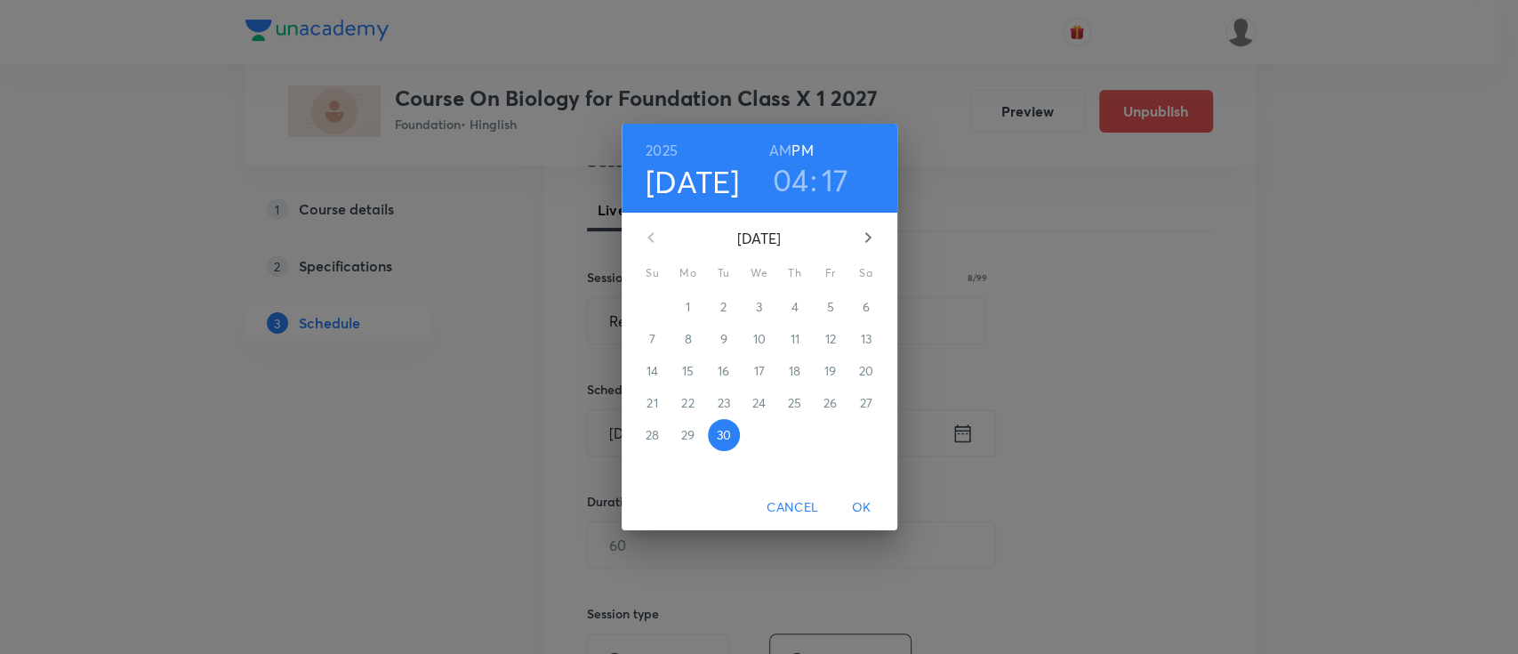
click at [835, 186] on h3 "17" at bounding box center [836, 179] width 28 height 37
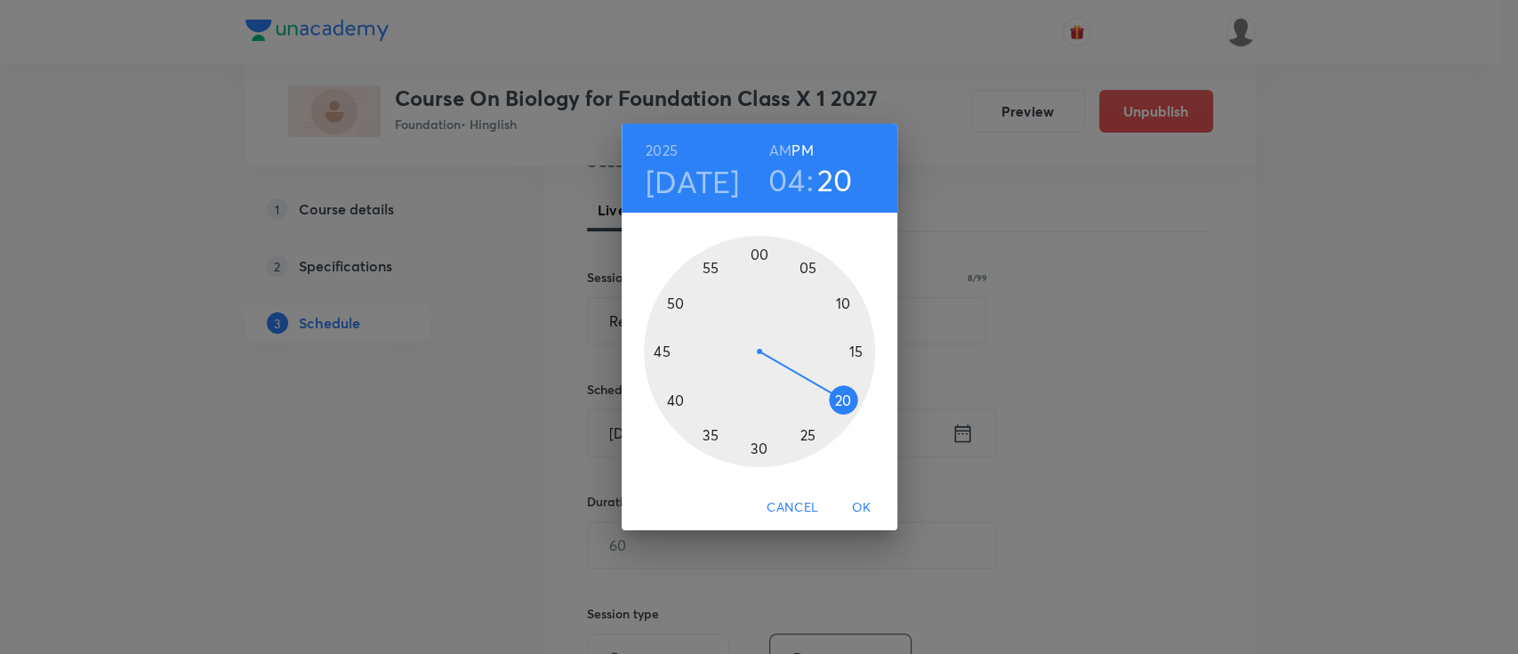
drag, startPoint x: 847, startPoint y: 381, endPoint x: 843, endPoint y: 399, distance: 18.3
click at [843, 399] on div at bounding box center [759, 351] width 231 height 231
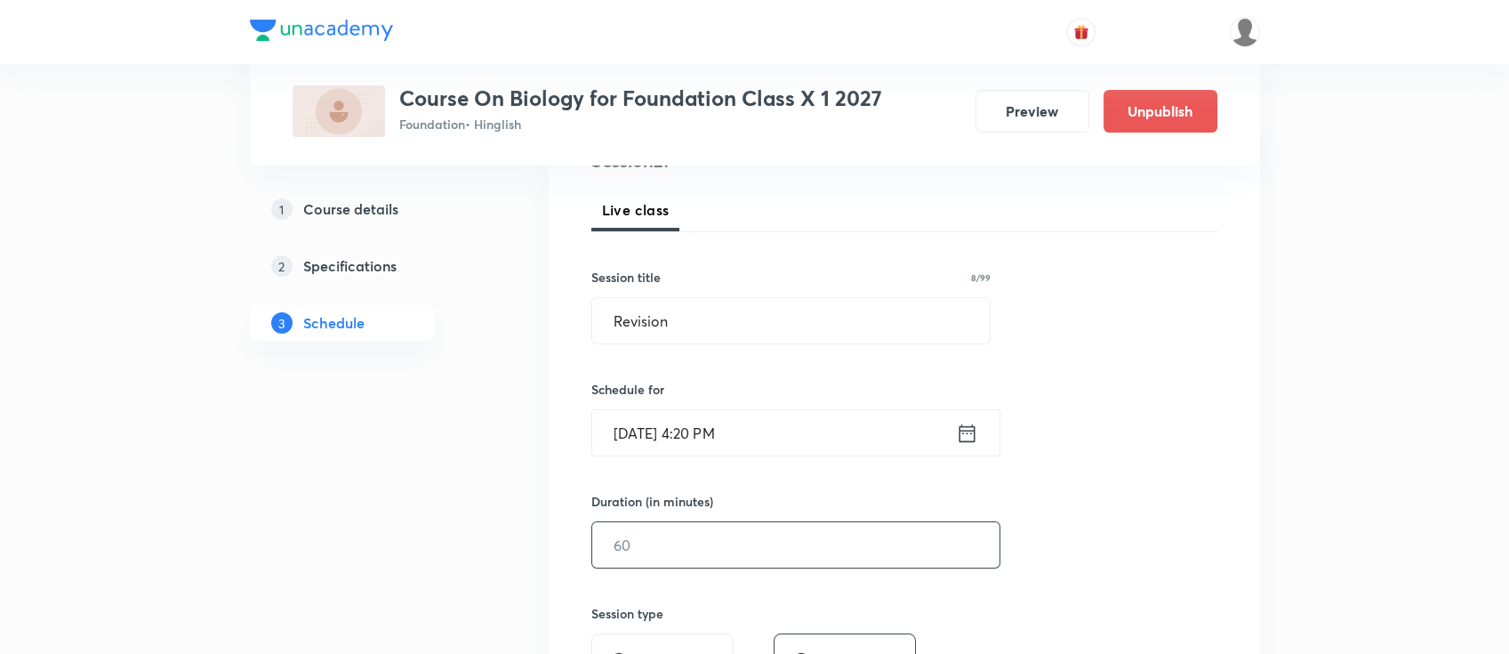
click at [776, 530] on input "text" at bounding box center [795, 544] width 407 height 45
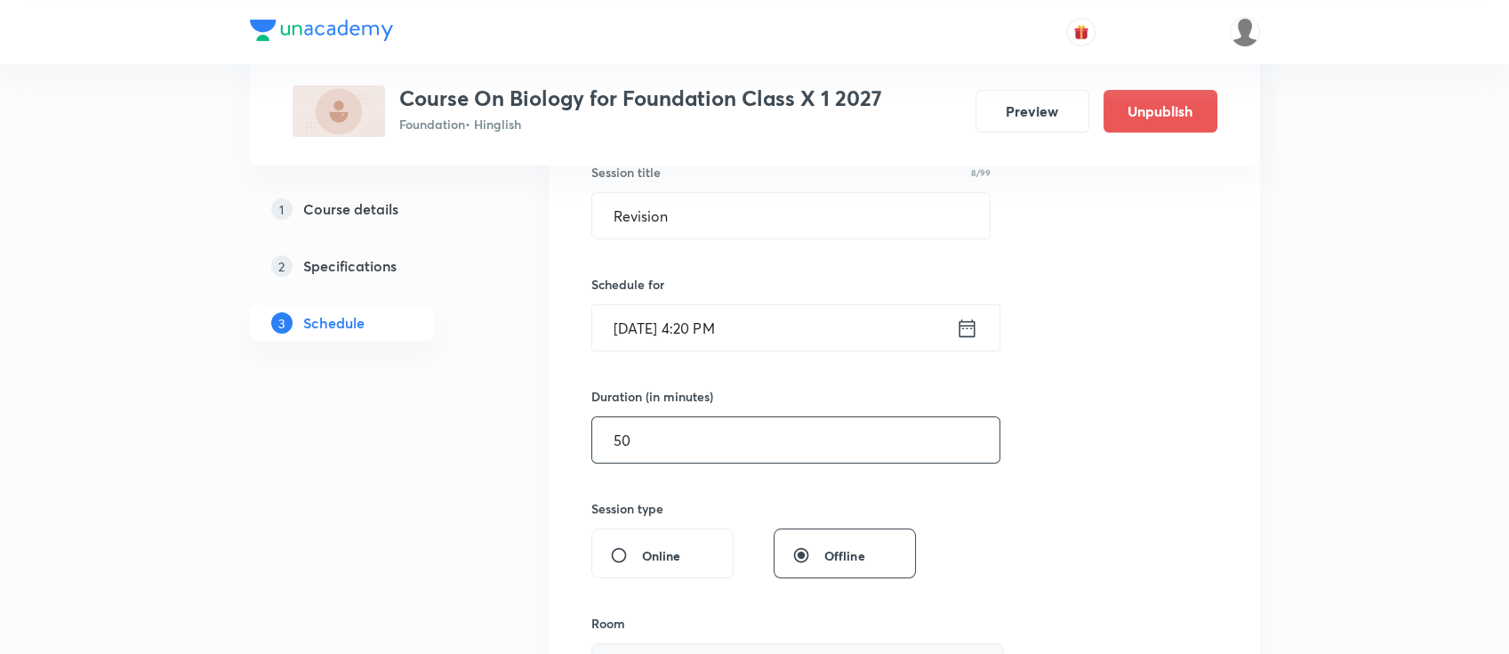
scroll to position [592, 0]
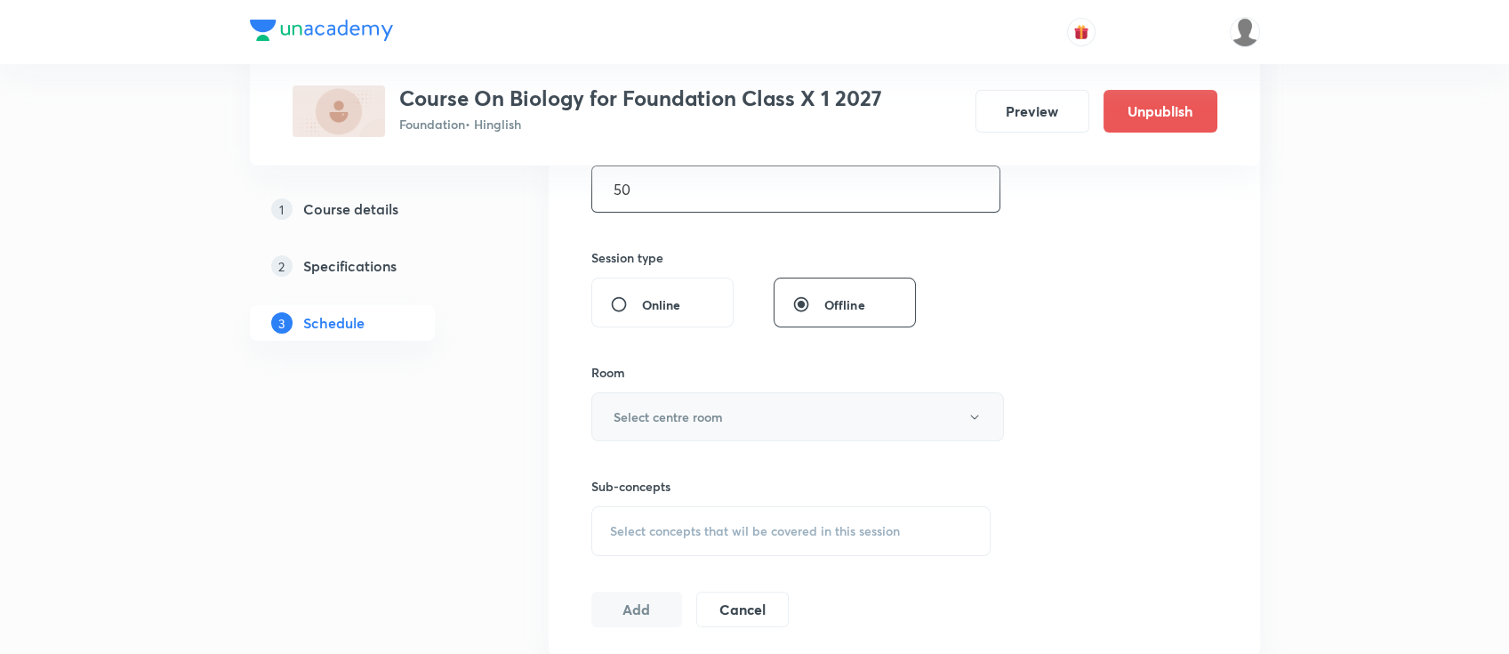
type input "50"
click at [738, 420] on button "Select centre room" at bounding box center [797, 416] width 413 height 49
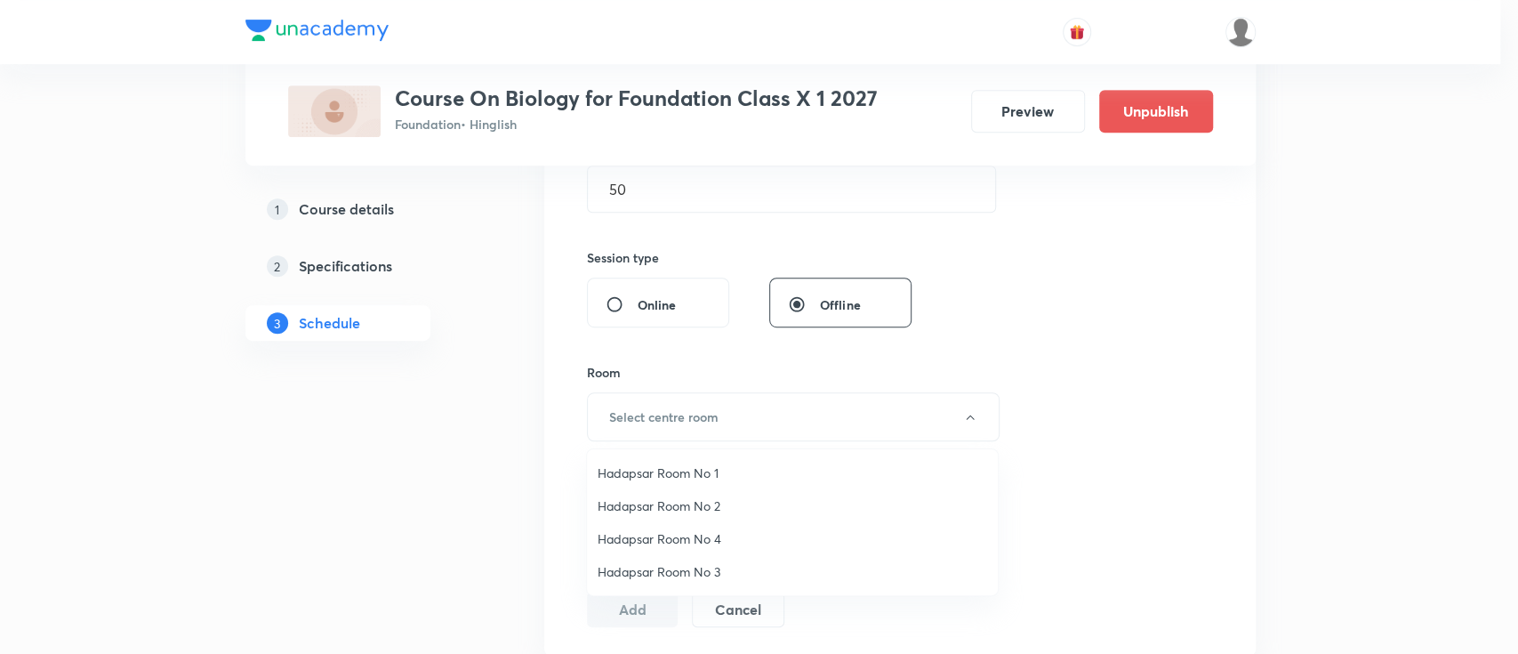
click at [732, 506] on span "Hadapsar Room No 2" at bounding box center [792, 505] width 389 height 19
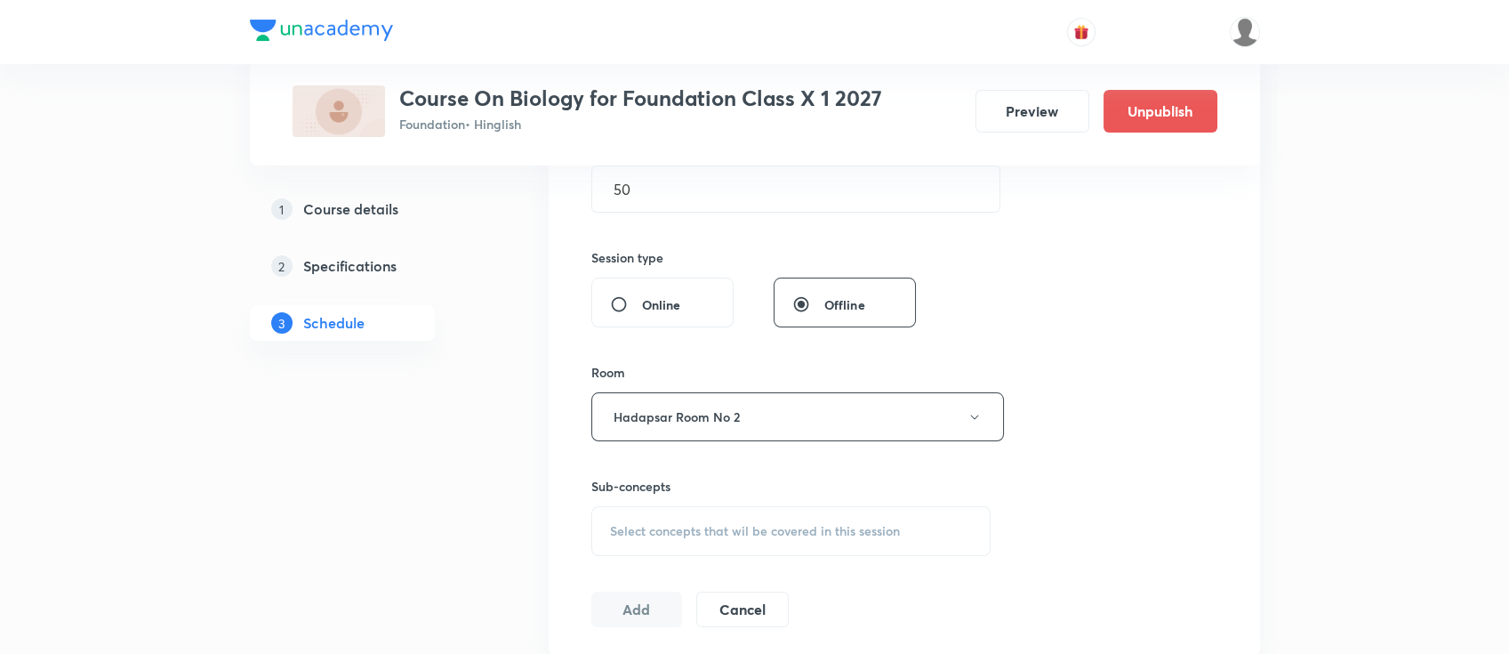
click at [912, 535] on div "Select concepts that wil be covered in this session" at bounding box center [791, 531] width 400 height 50
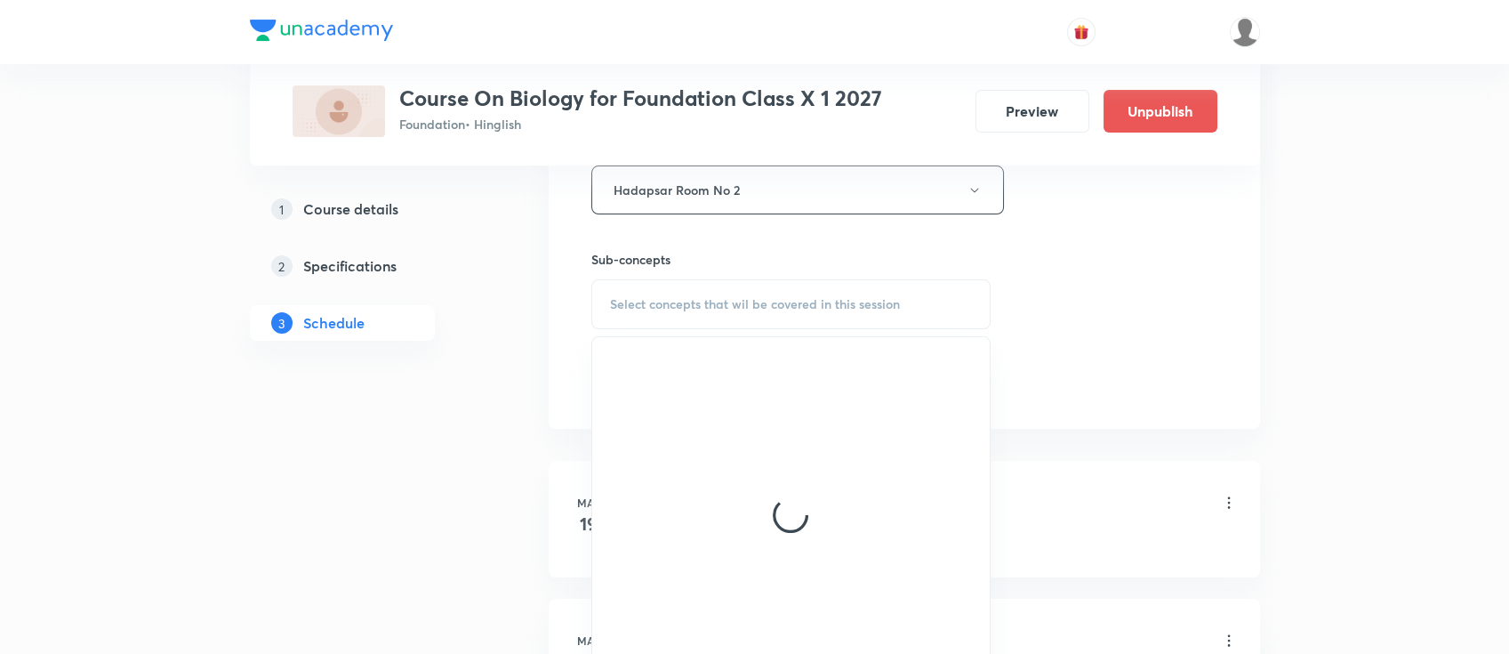
scroll to position [830, 0]
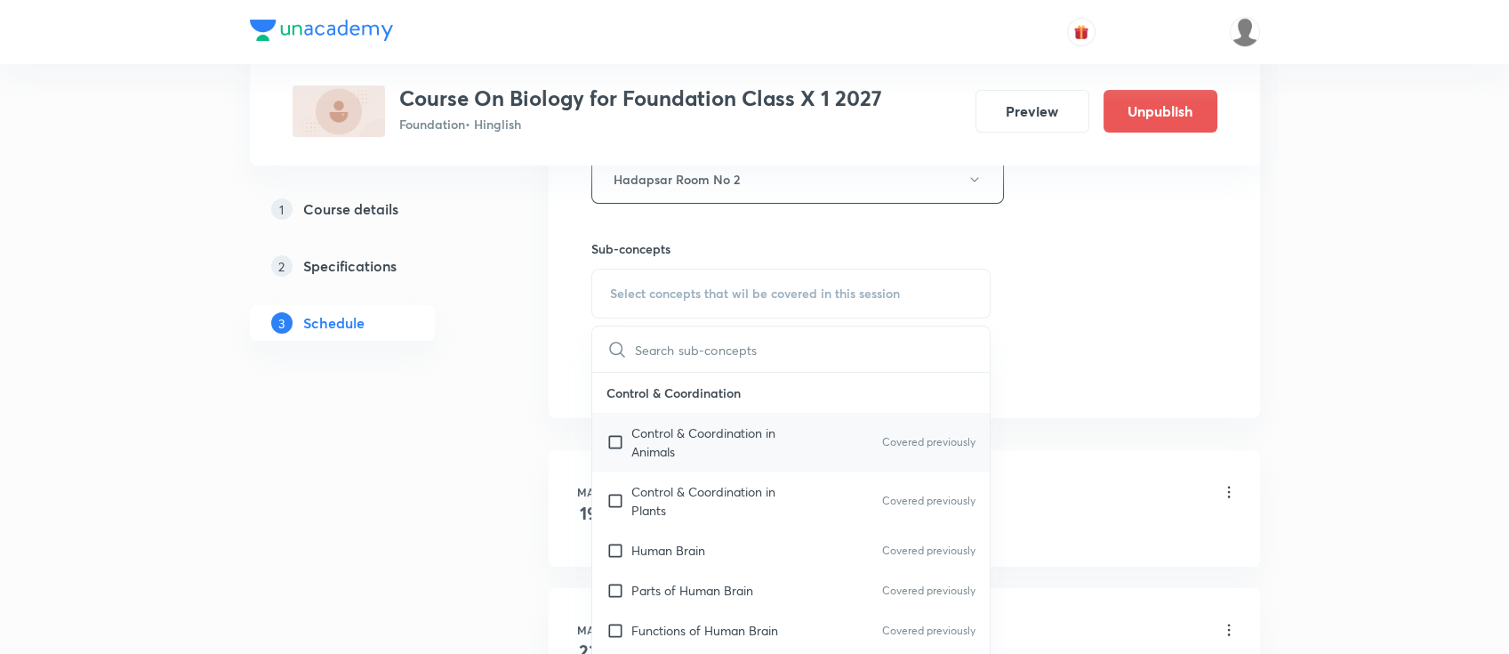
click at [821, 438] on div "Control & Coordination in Animals Covered previously" at bounding box center [791, 442] width 398 height 59
checkbox input "true"
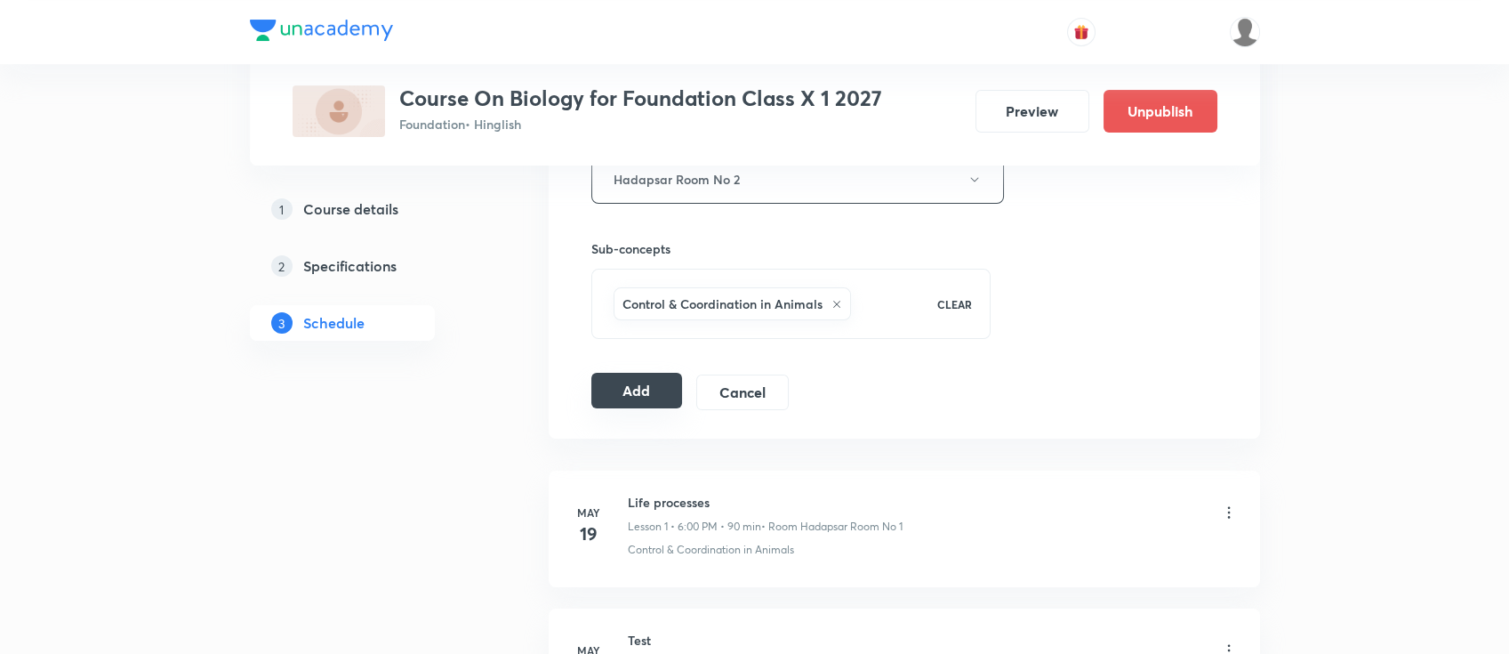
click at [637, 385] on button "Add" at bounding box center [637, 391] width 92 height 36
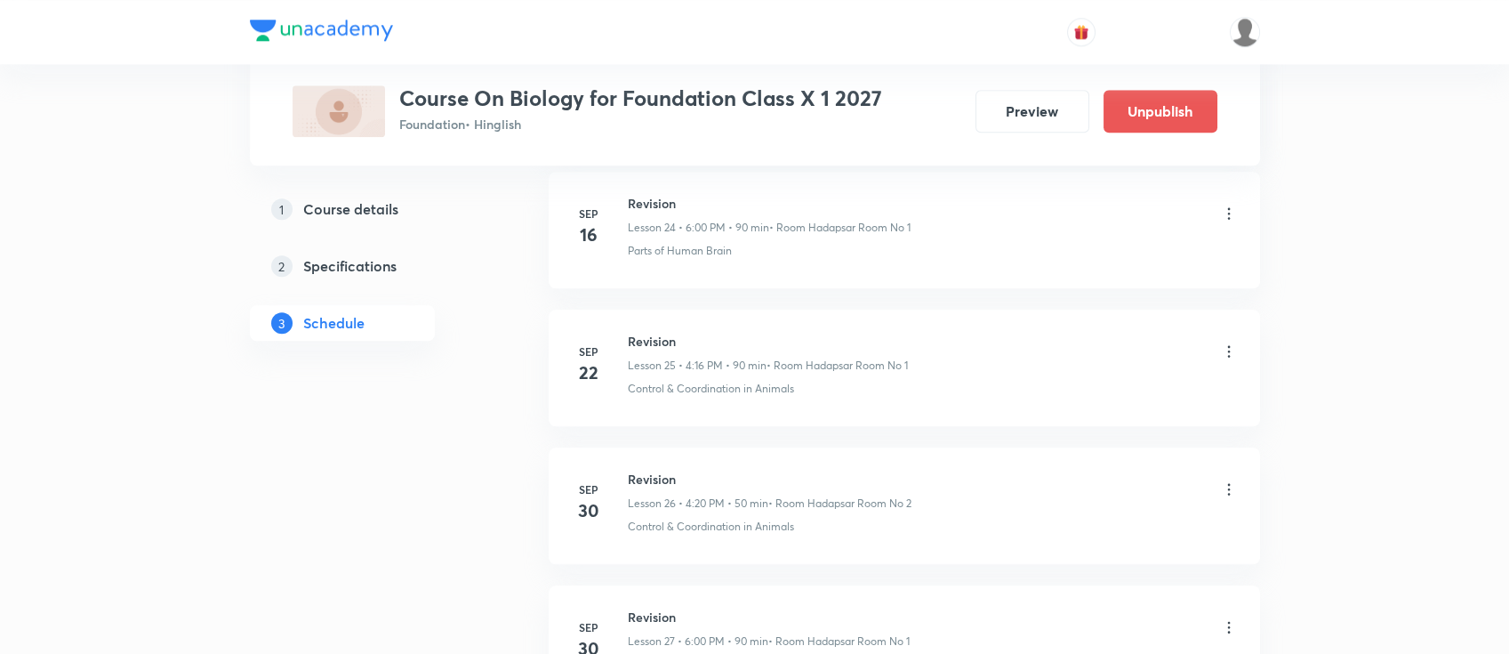
scroll to position [3671, 0]
